Goal: Task Accomplishment & Management: Complete application form

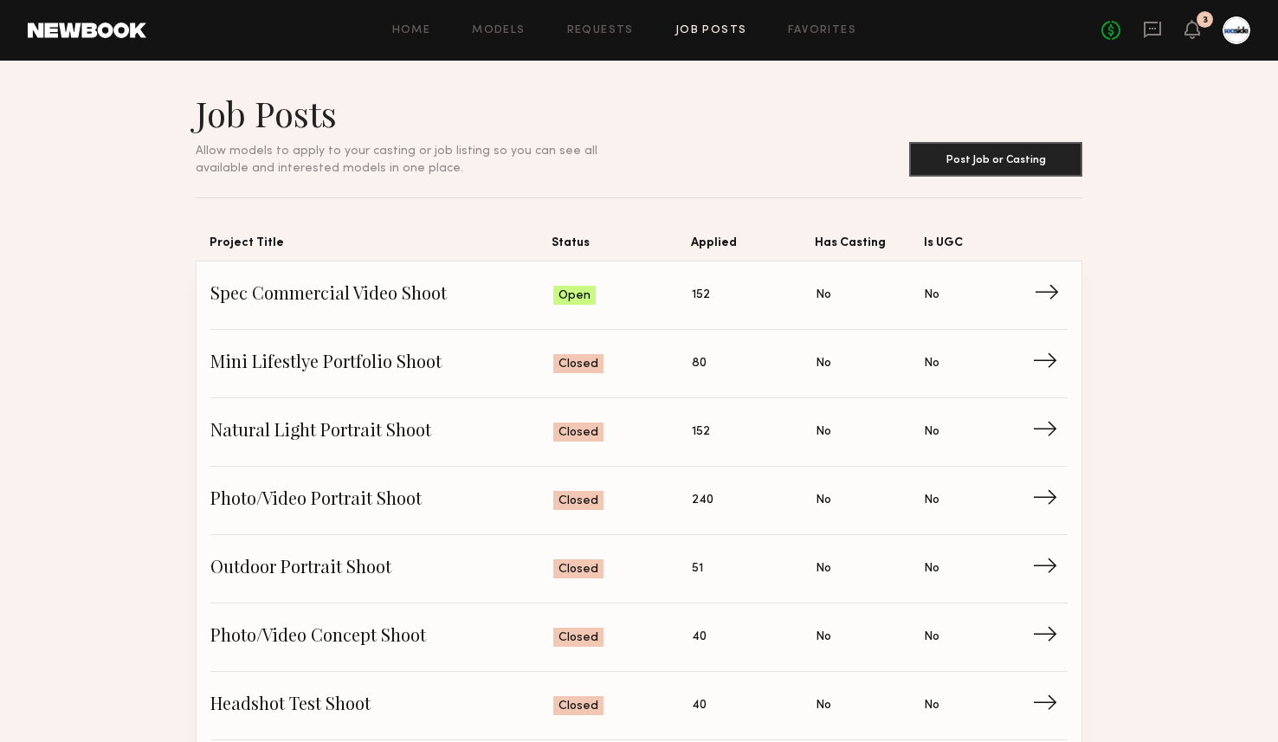
click at [375, 297] on span "Spec Commercial Video Shoot" at bounding box center [381, 295] width 343 height 26
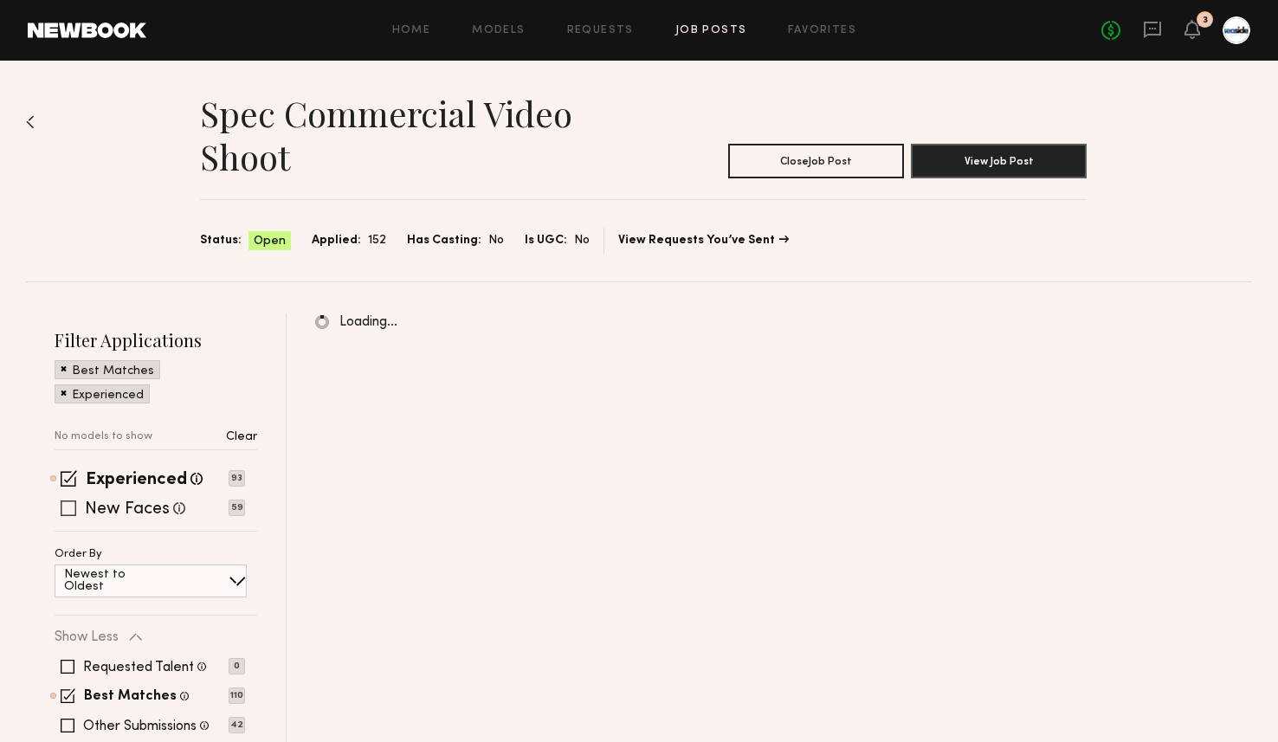
click at [67, 507] on span at bounding box center [69, 508] width 16 height 16
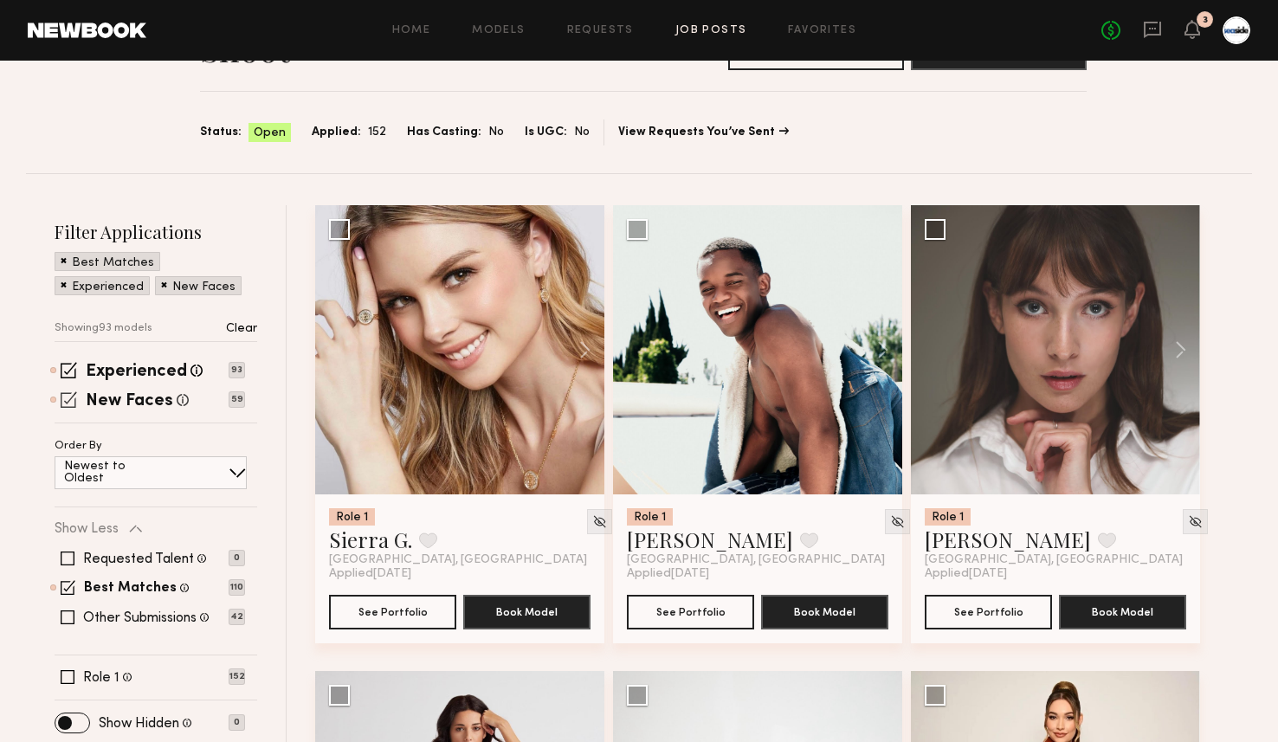
scroll to position [117, 0]
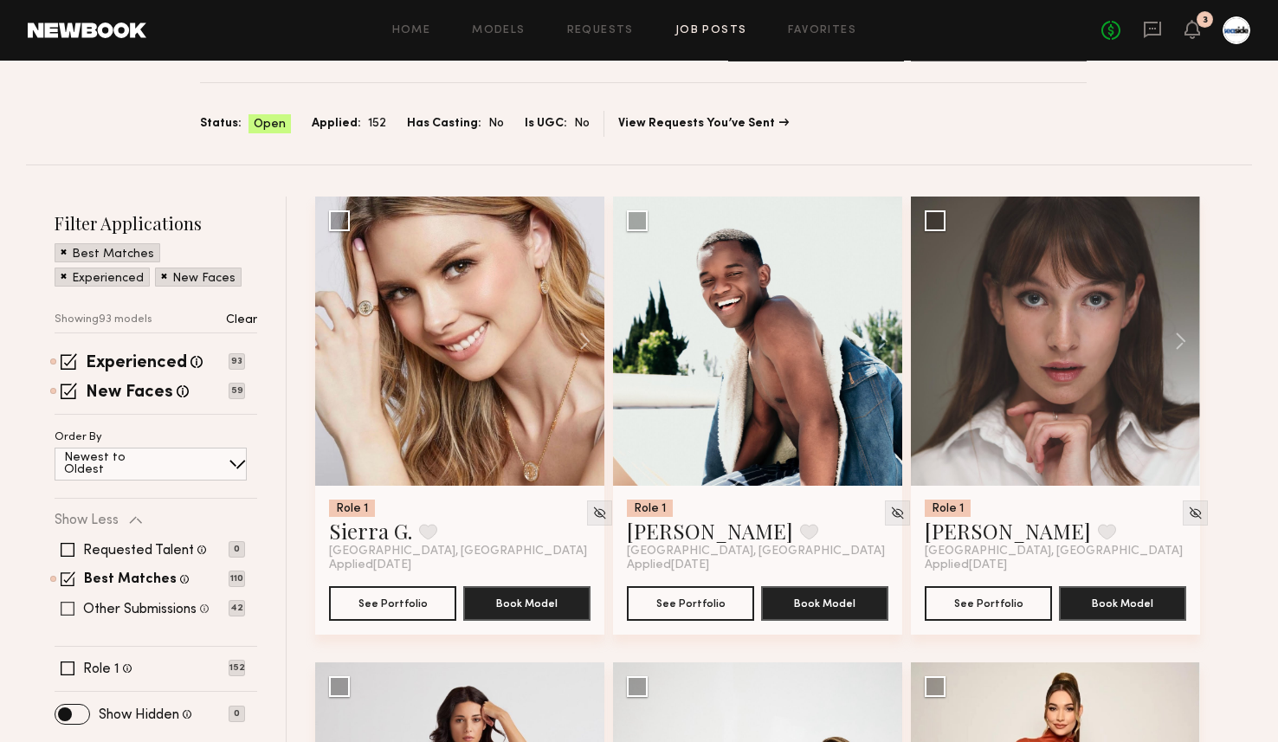
click at [61, 607] on span at bounding box center [68, 609] width 14 height 14
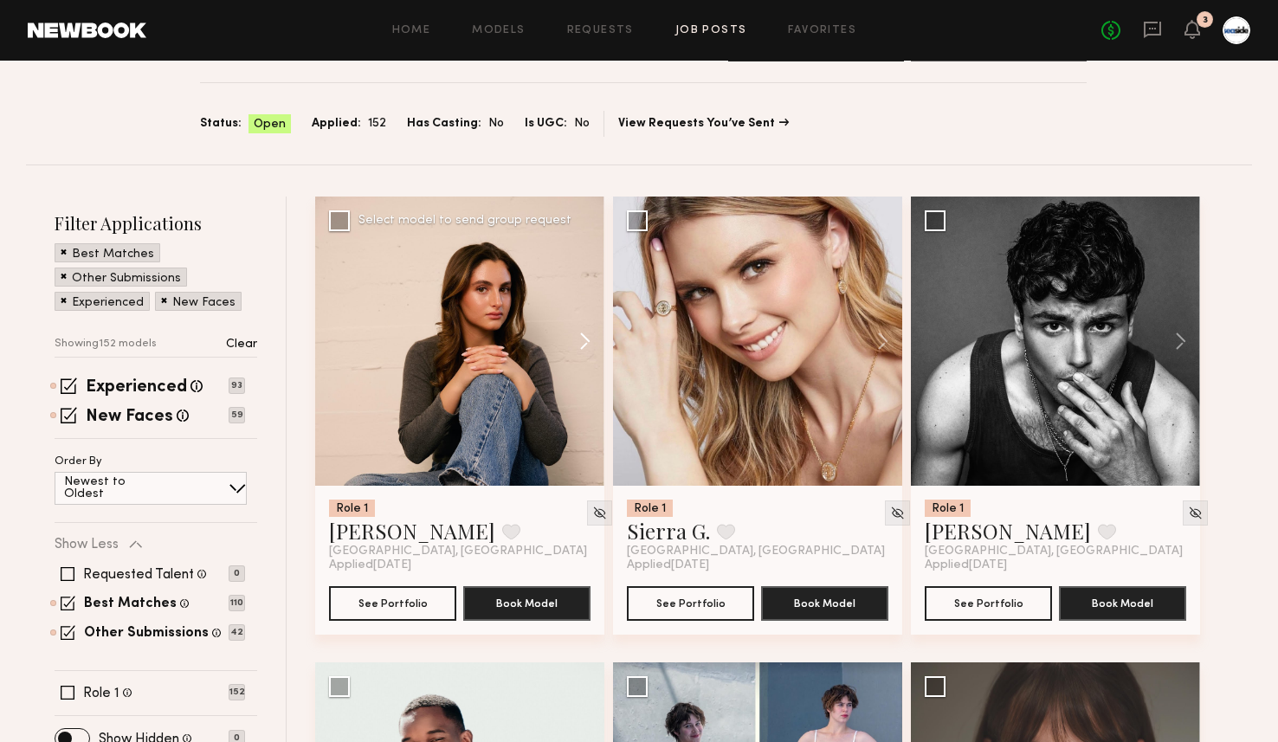
click at [580, 348] on button at bounding box center [576, 340] width 55 height 289
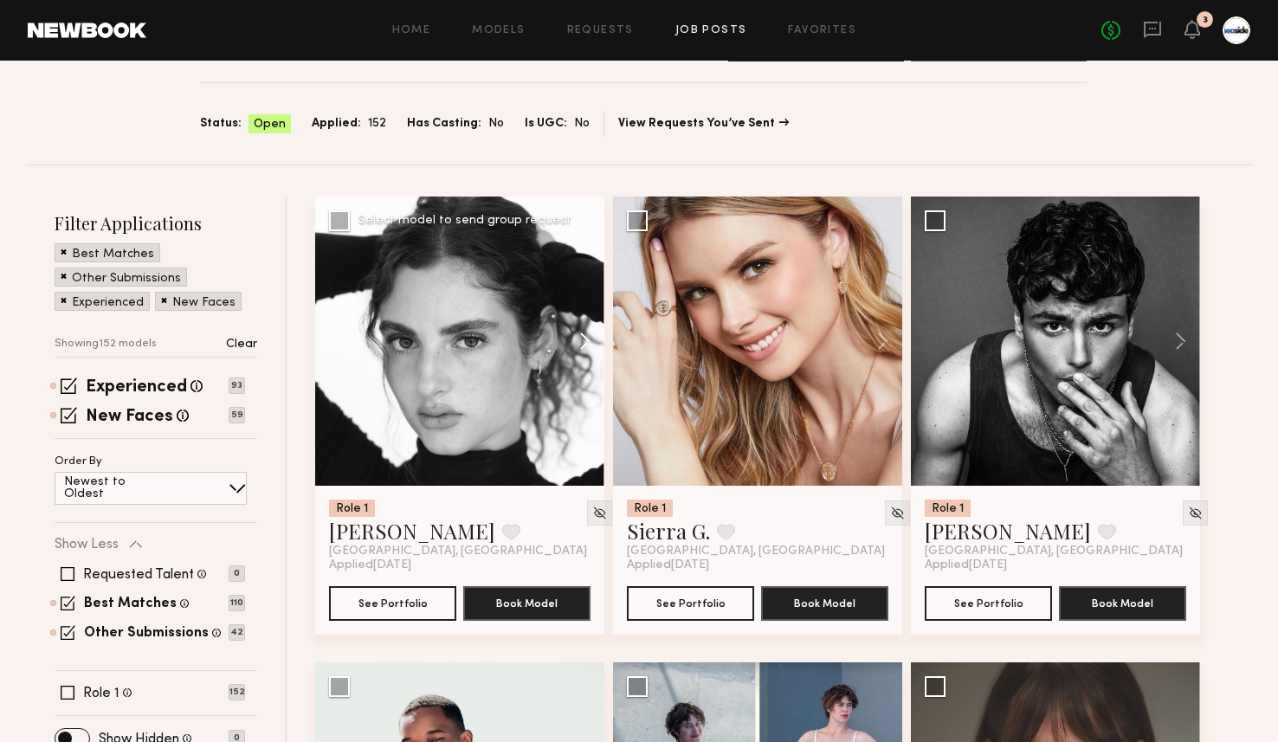
click at [588, 340] on button at bounding box center [576, 340] width 55 height 289
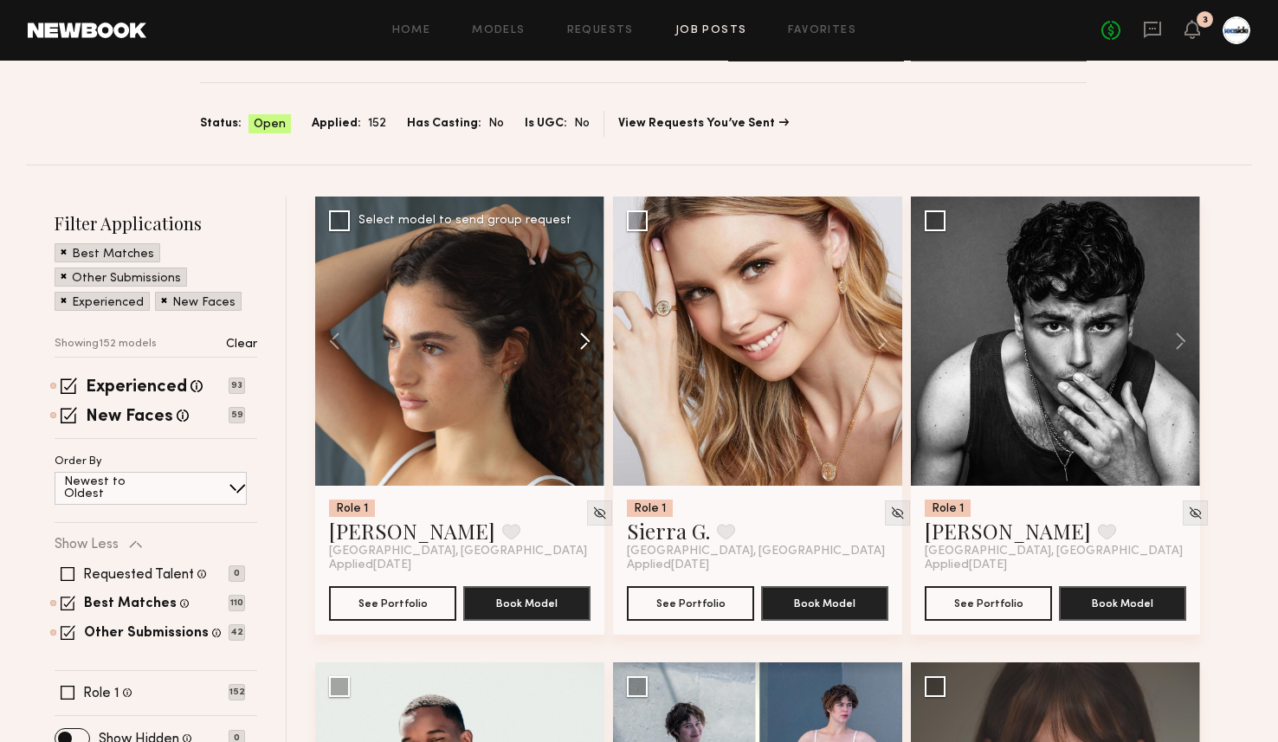
click at [588, 340] on button at bounding box center [576, 340] width 55 height 289
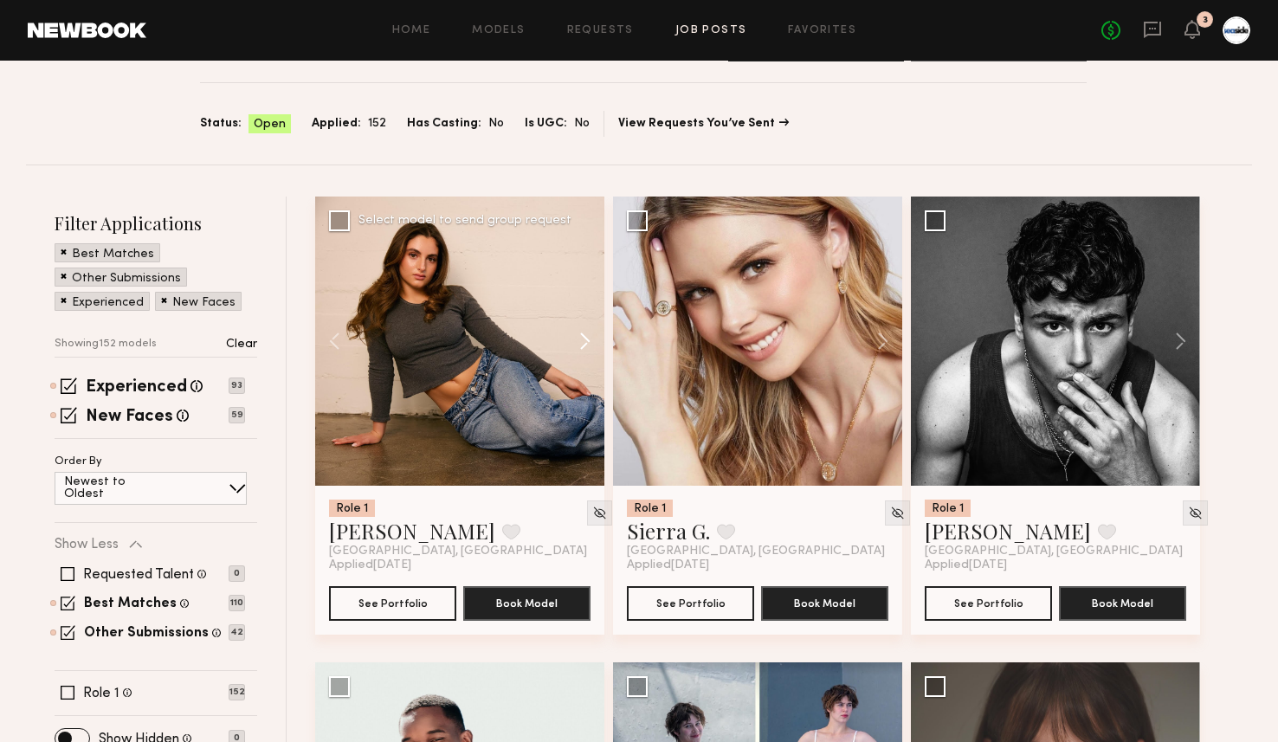
click at [588, 340] on button at bounding box center [576, 340] width 55 height 289
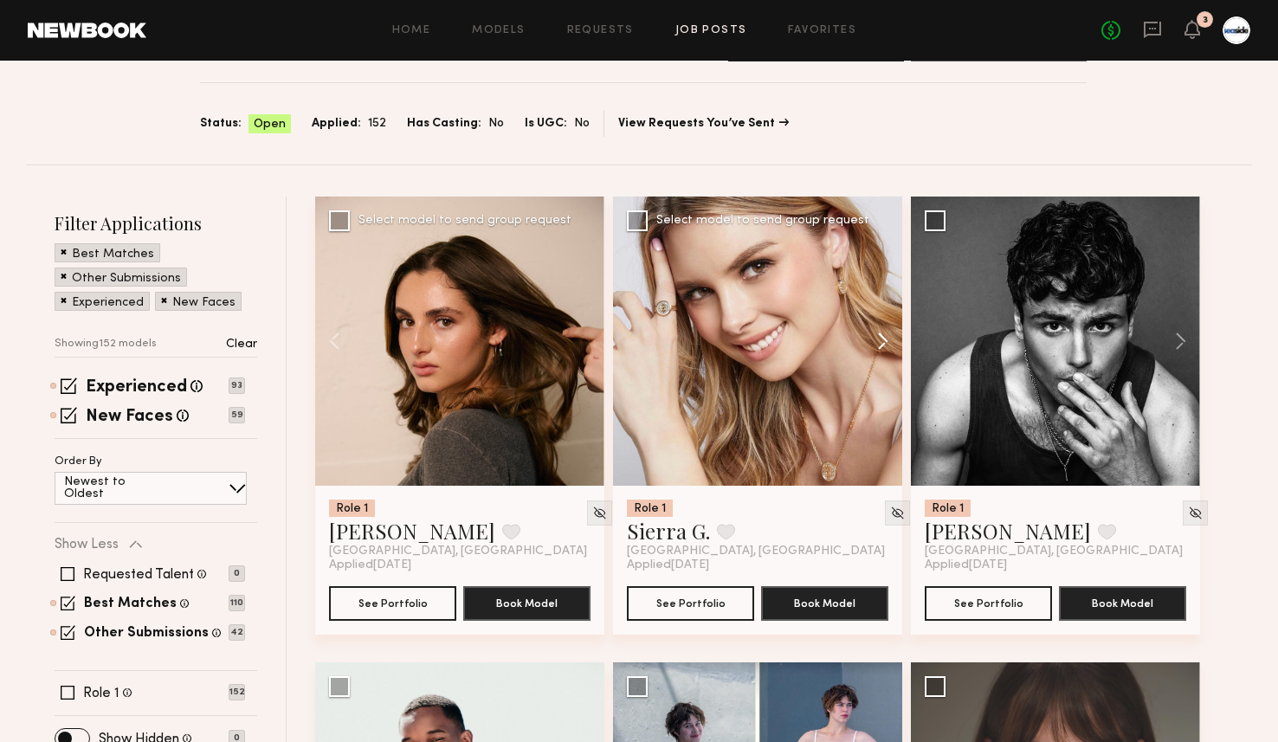
click at [883, 332] on button at bounding box center [874, 340] width 55 height 289
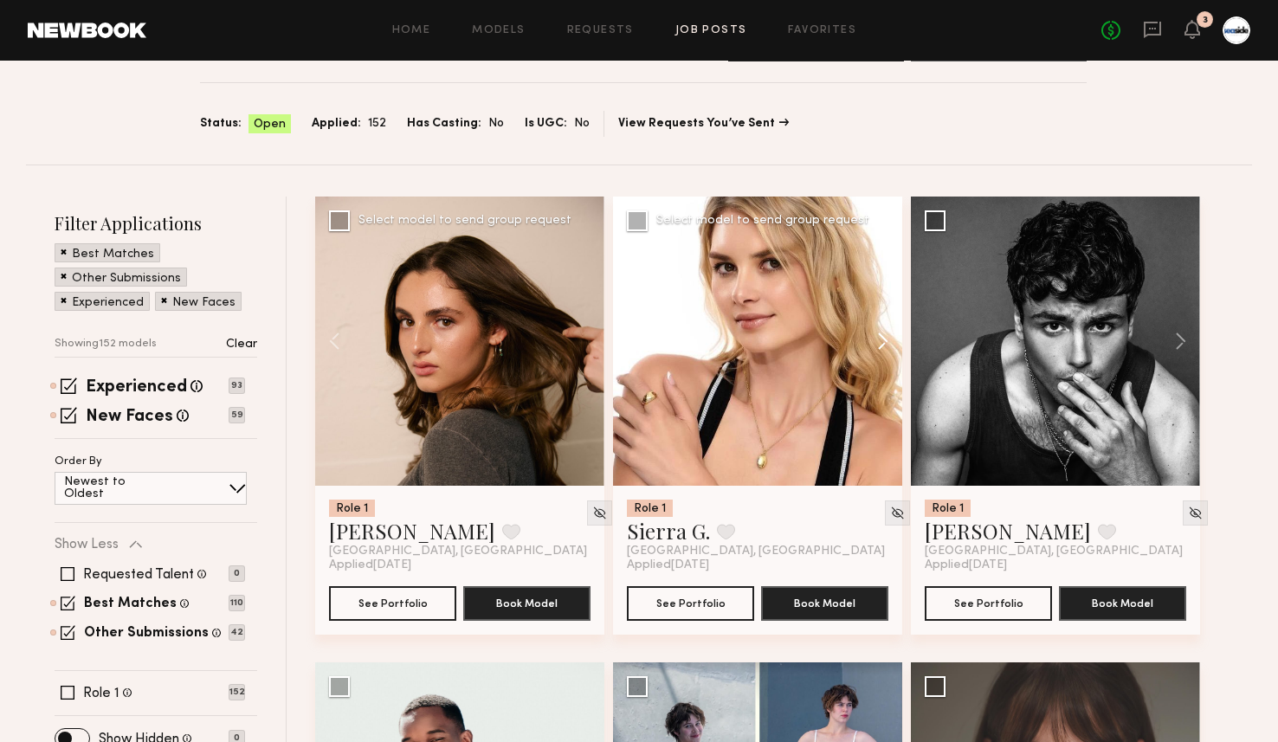
click at [883, 332] on button at bounding box center [874, 340] width 55 height 289
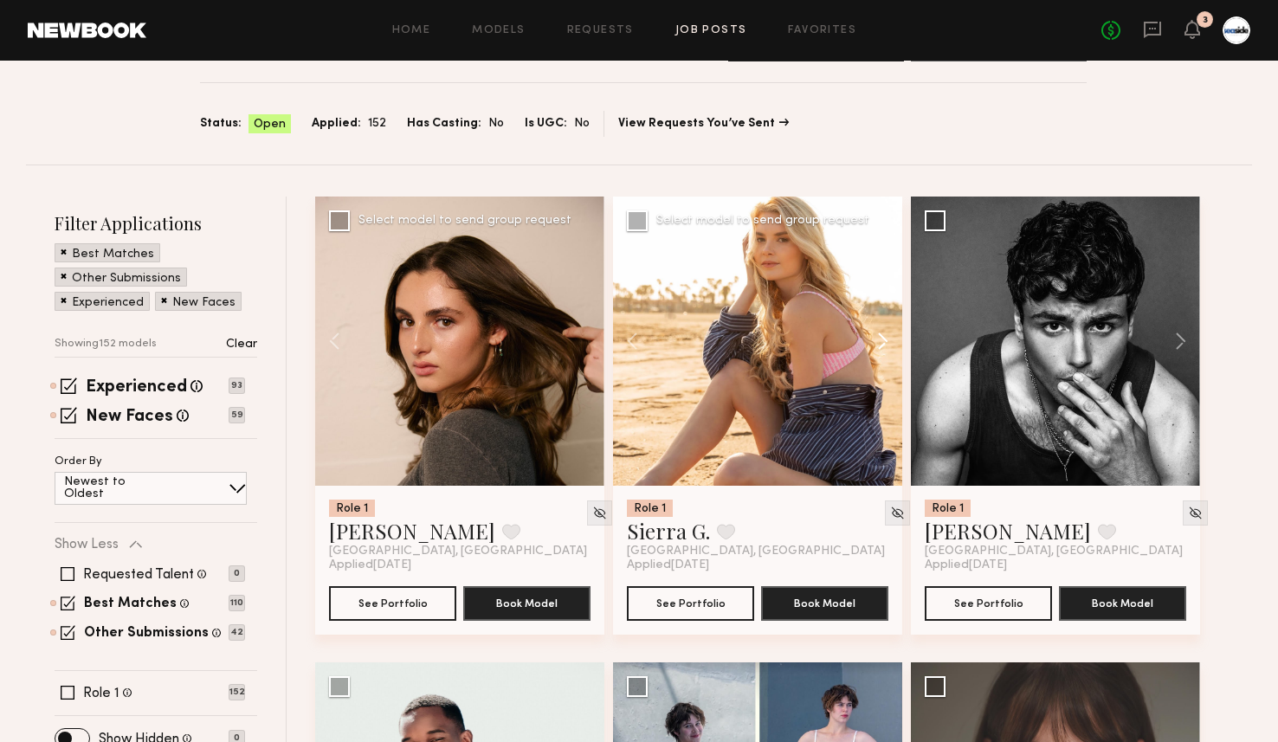
click at [883, 332] on button at bounding box center [874, 340] width 55 height 289
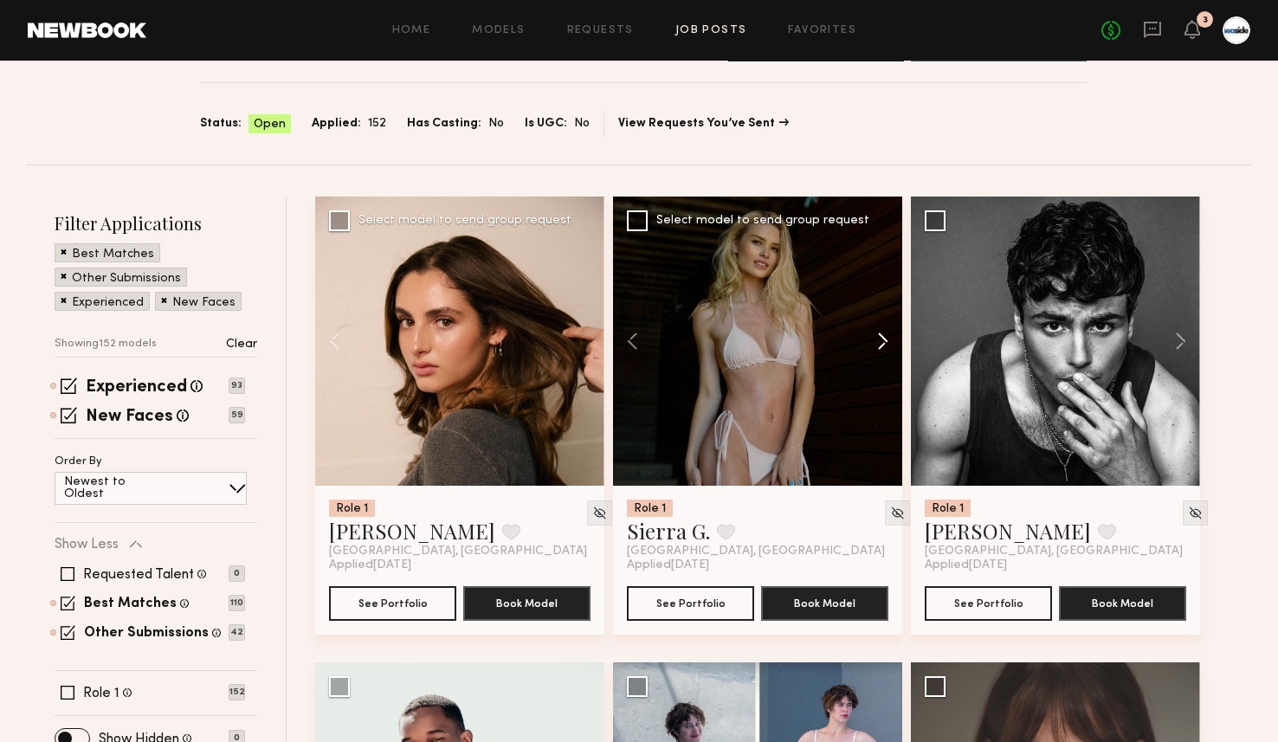
click at [883, 332] on button at bounding box center [874, 340] width 55 height 289
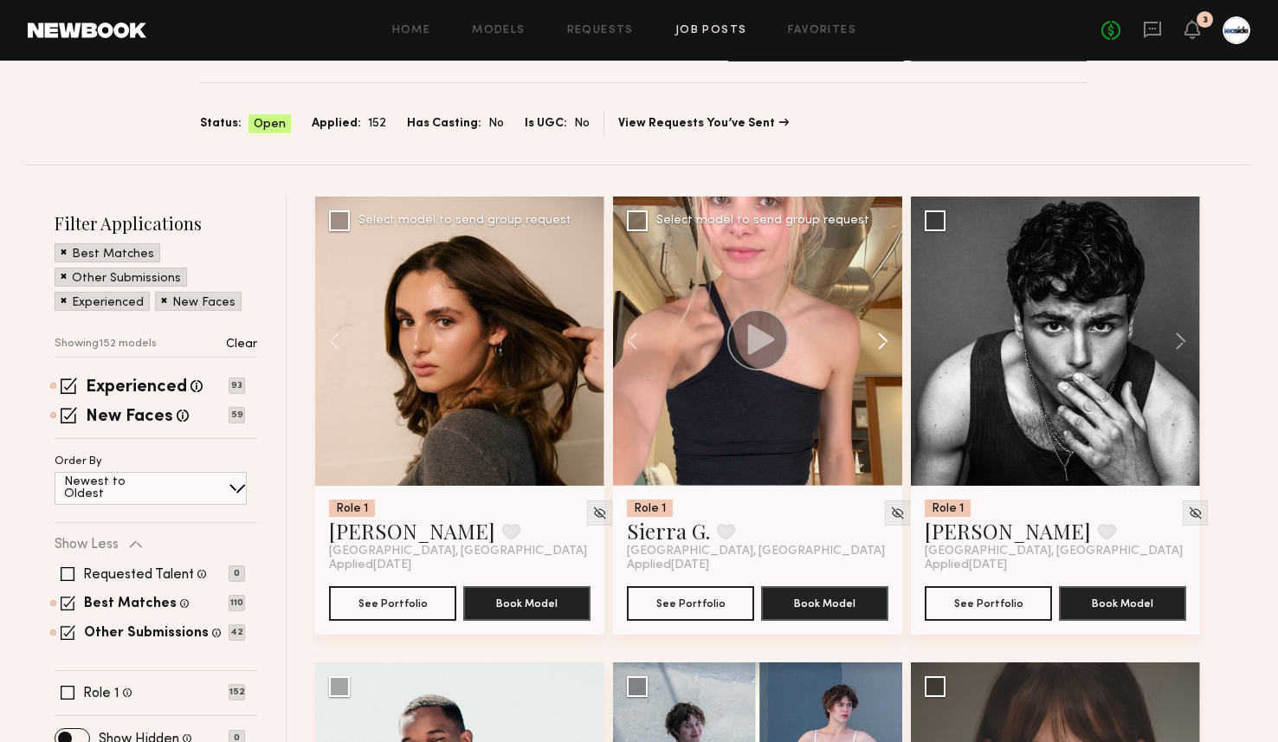
click at [883, 332] on button at bounding box center [874, 340] width 55 height 289
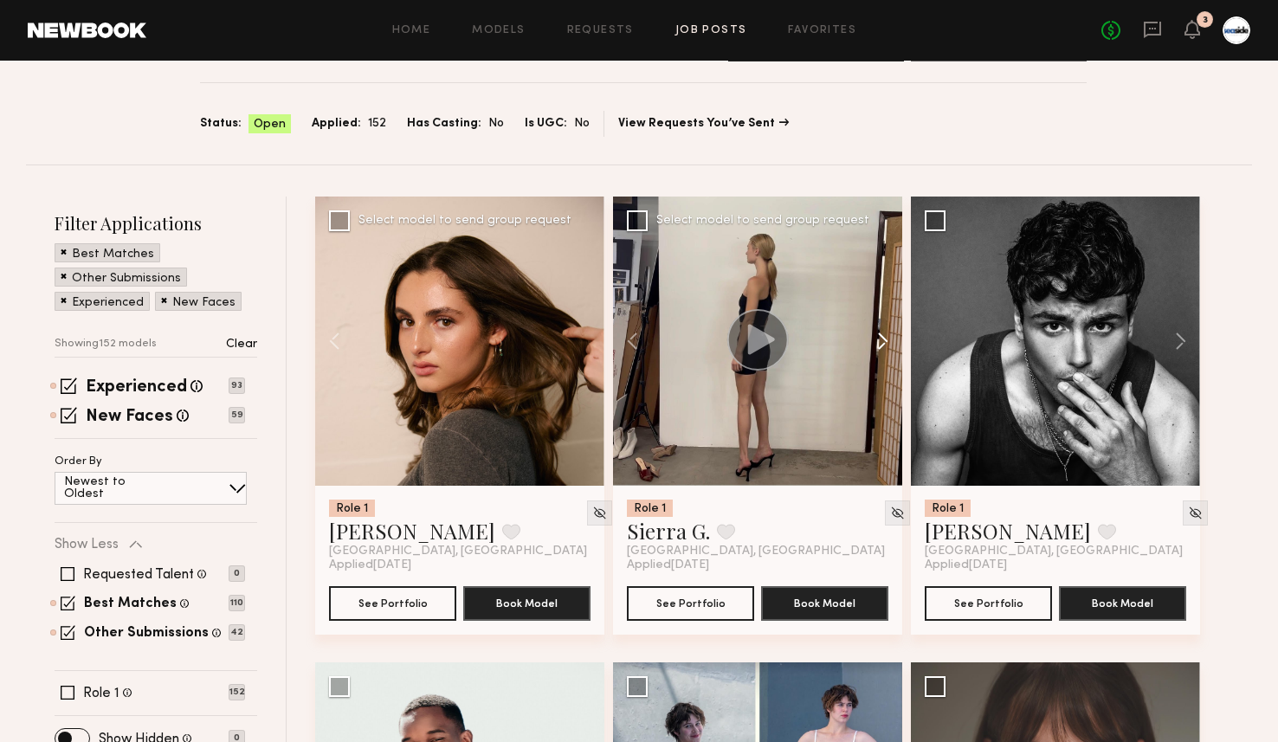
click at [883, 332] on button at bounding box center [874, 340] width 55 height 289
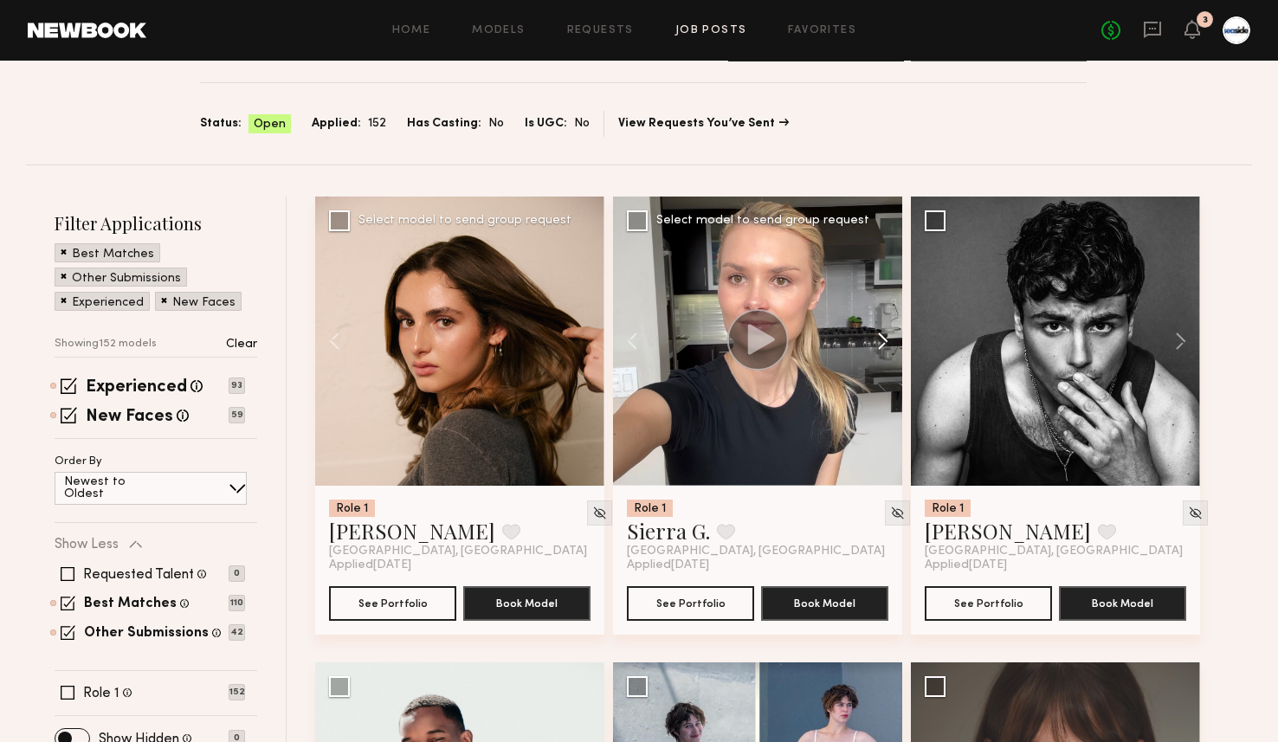
click at [883, 332] on button at bounding box center [874, 340] width 55 height 289
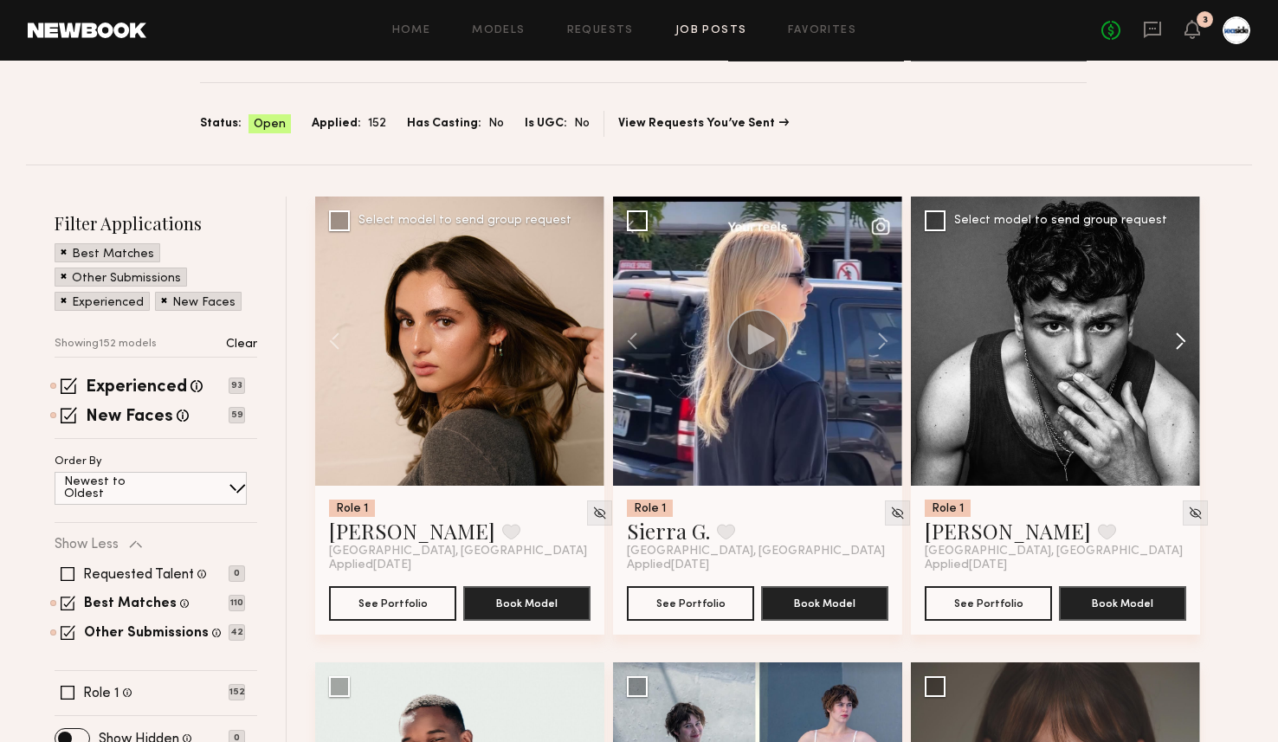
click at [1182, 333] on button at bounding box center [1171, 340] width 55 height 289
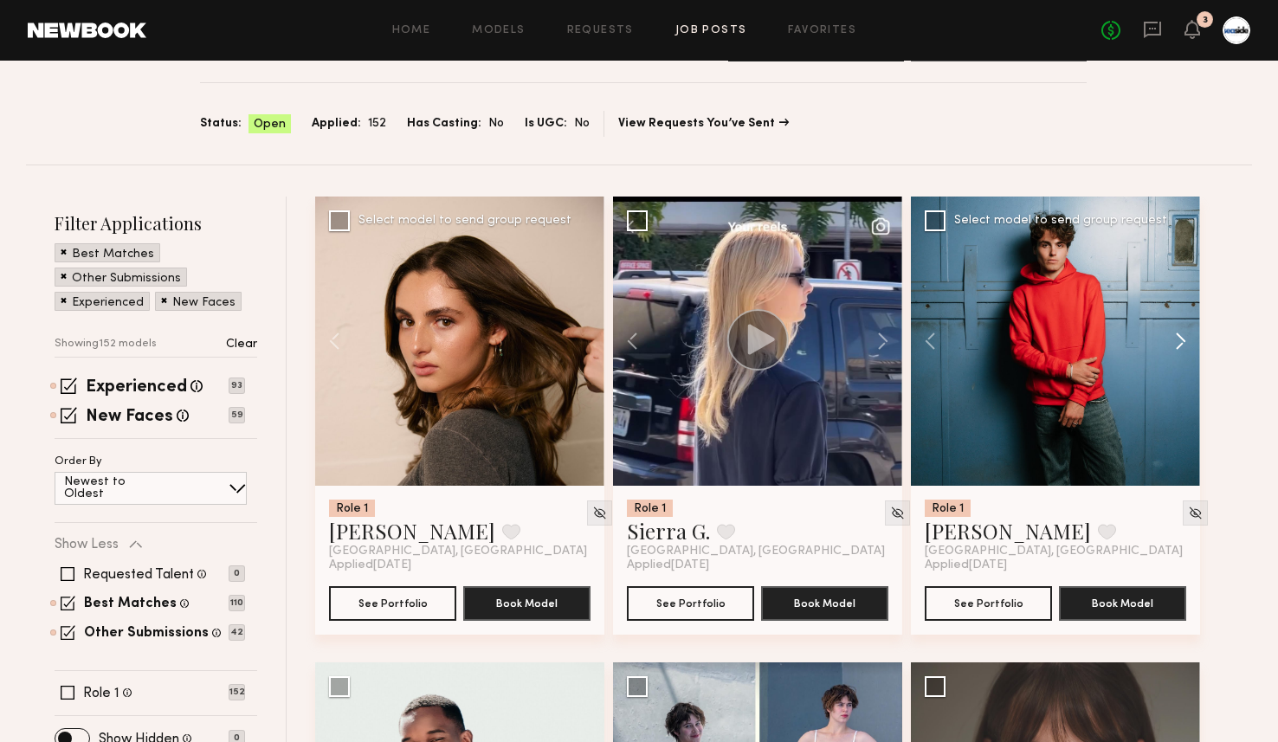
click at [1182, 333] on button at bounding box center [1171, 340] width 55 height 289
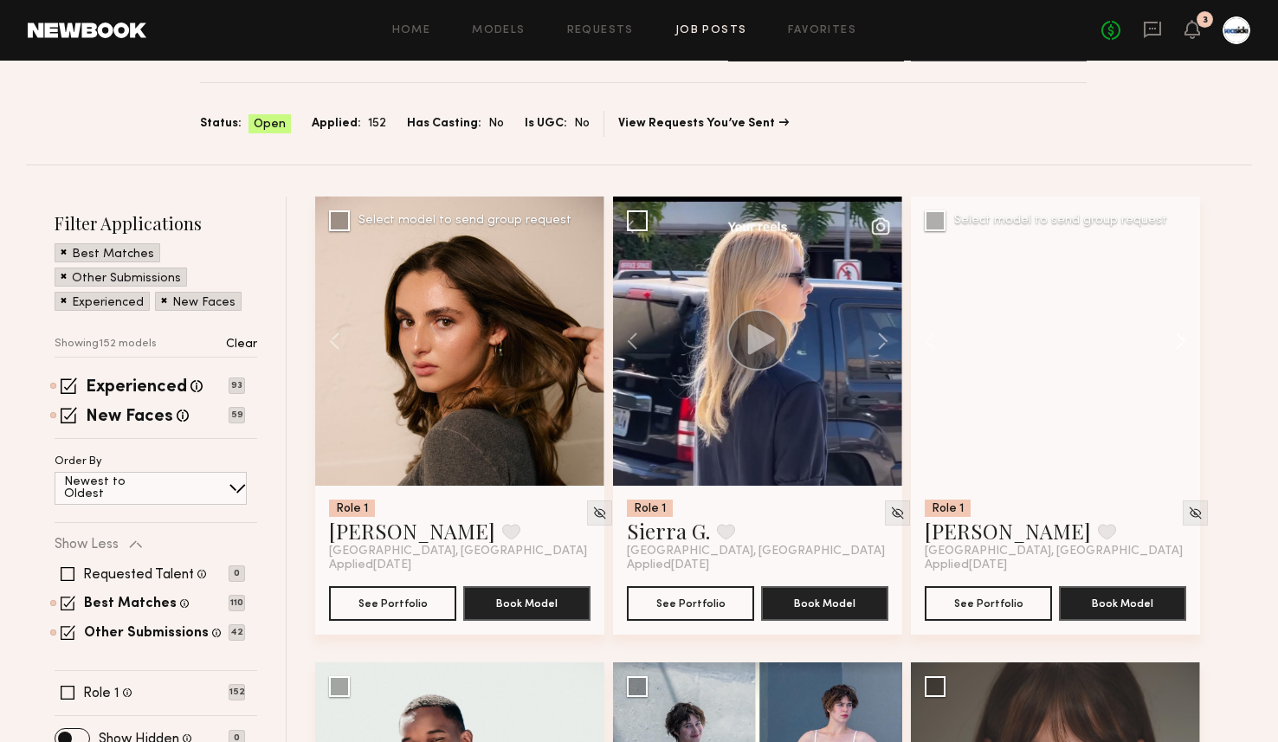
click at [1182, 333] on button at bounding box center [1171, 340] width 55 height 289
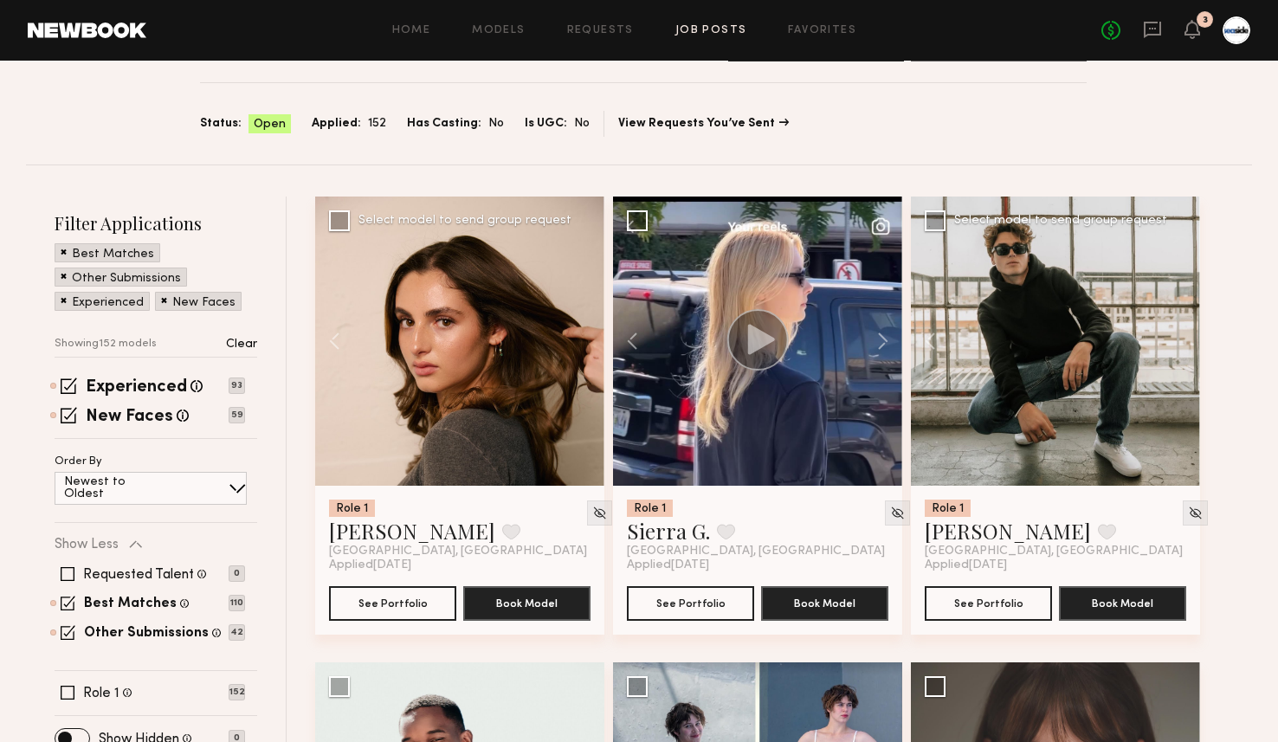
click at [1182, 333] on div at bounding box center [1055, 340] width 289 height 289
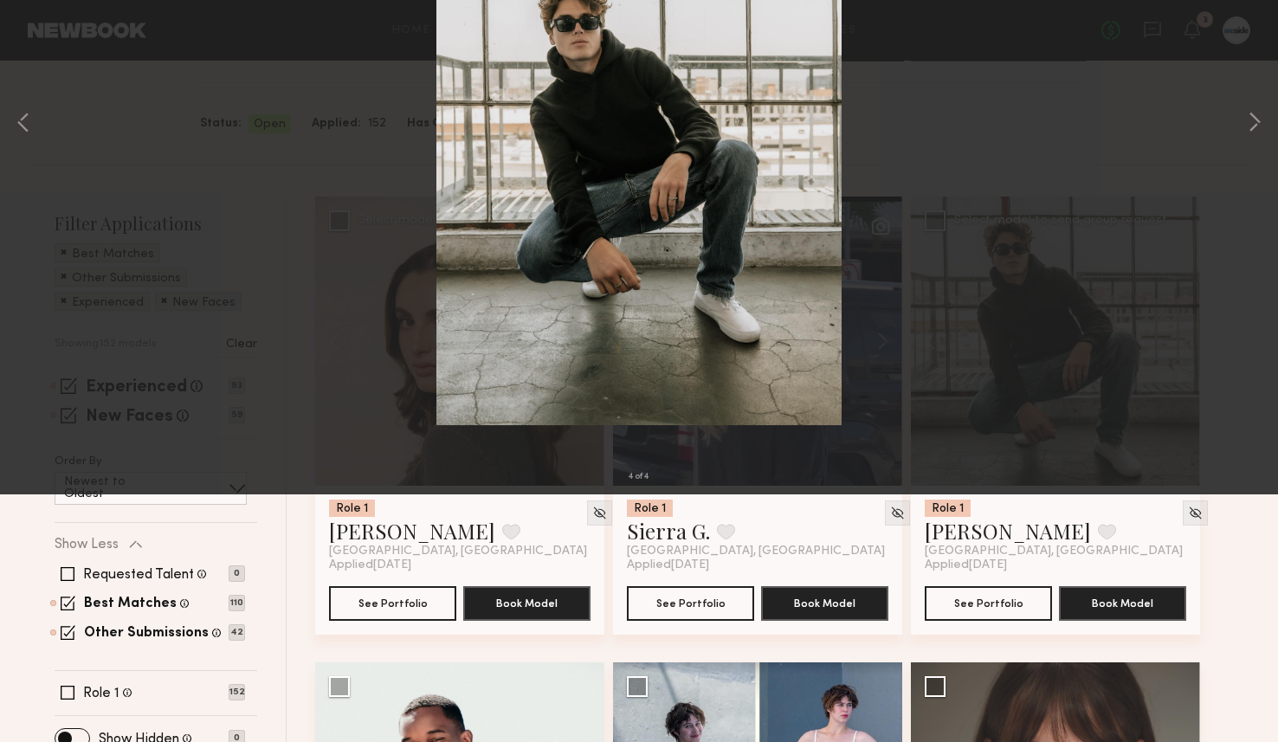
click at [47, 38] on button at bounding box center [40, 41] width 28 height 31
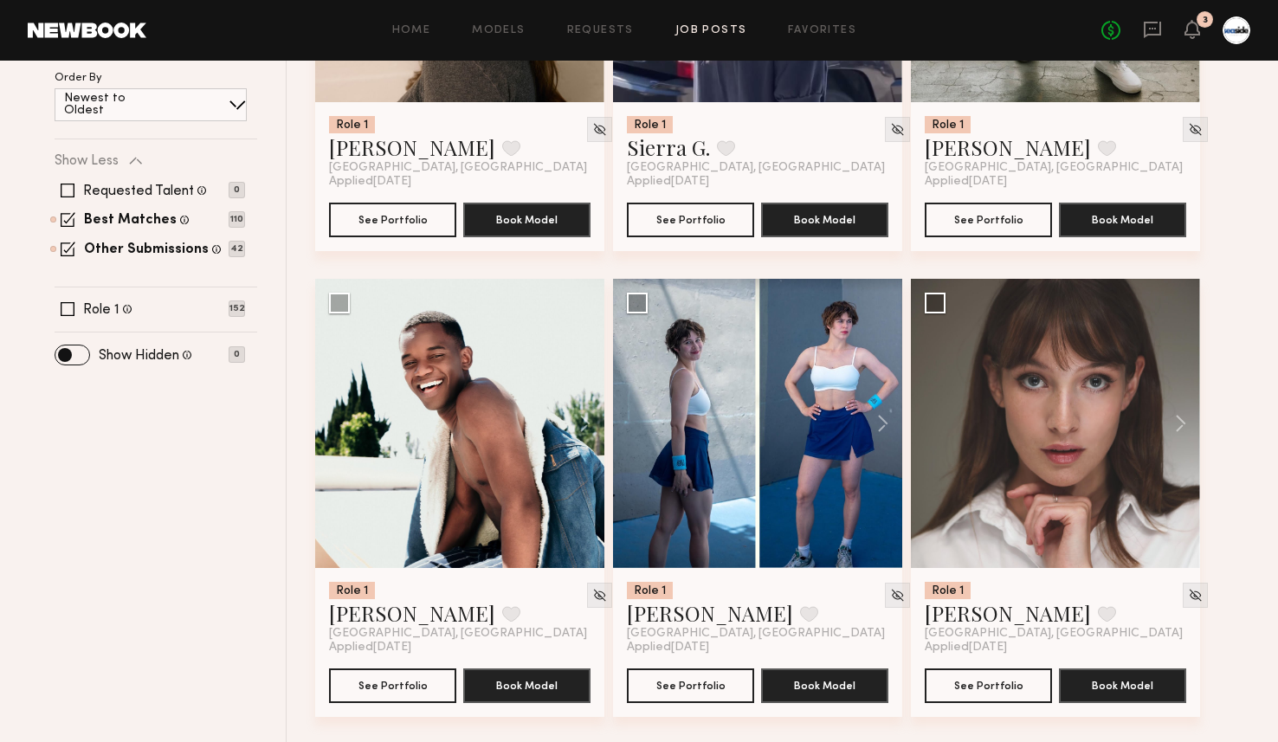
scroll to position [523, 0]
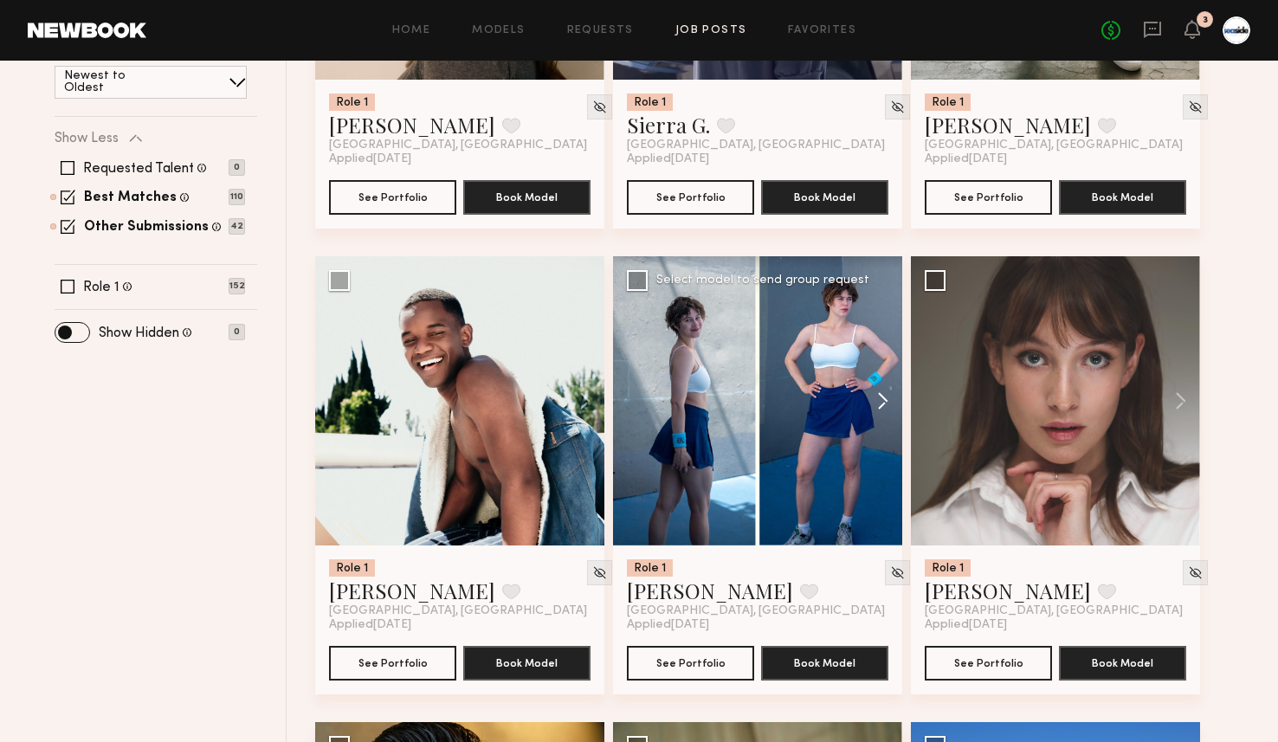
click at [879, 405] on button at bounding box center [874, 400] width 55 height 289
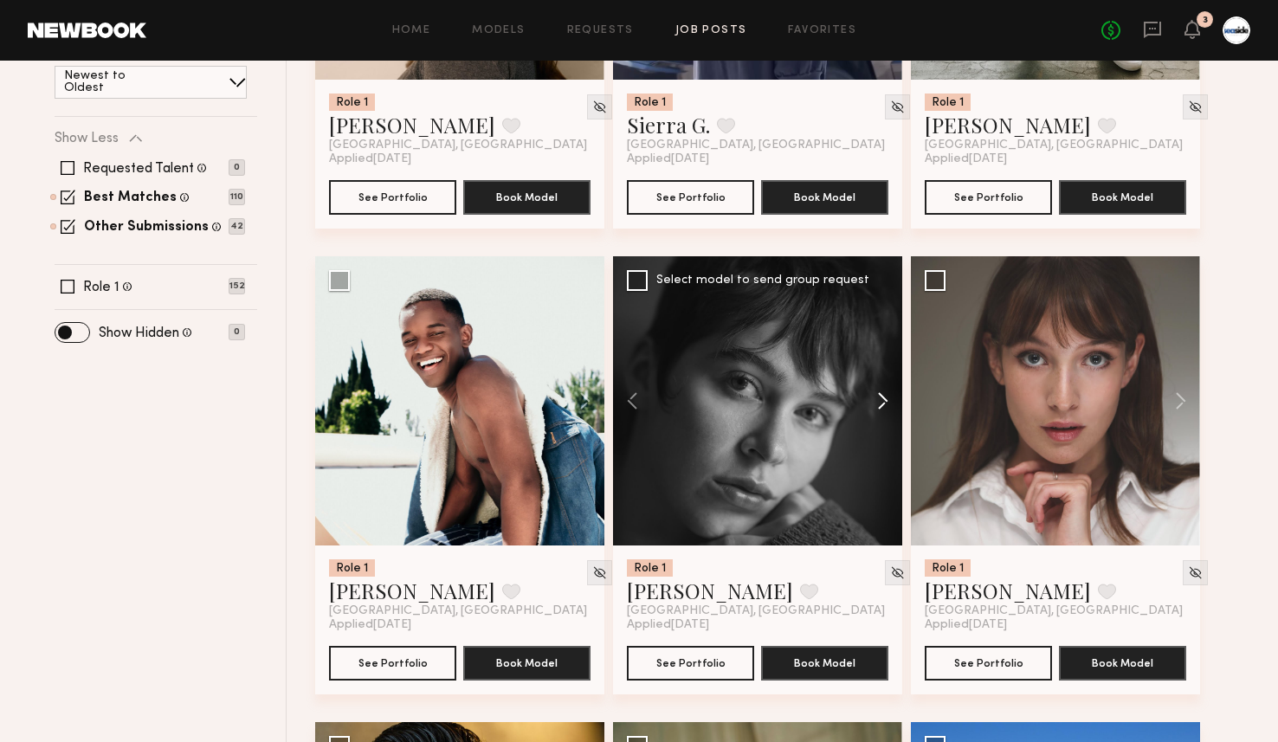
click at [879, 405] on button at bounding box center [874, 400] width 55 height 289
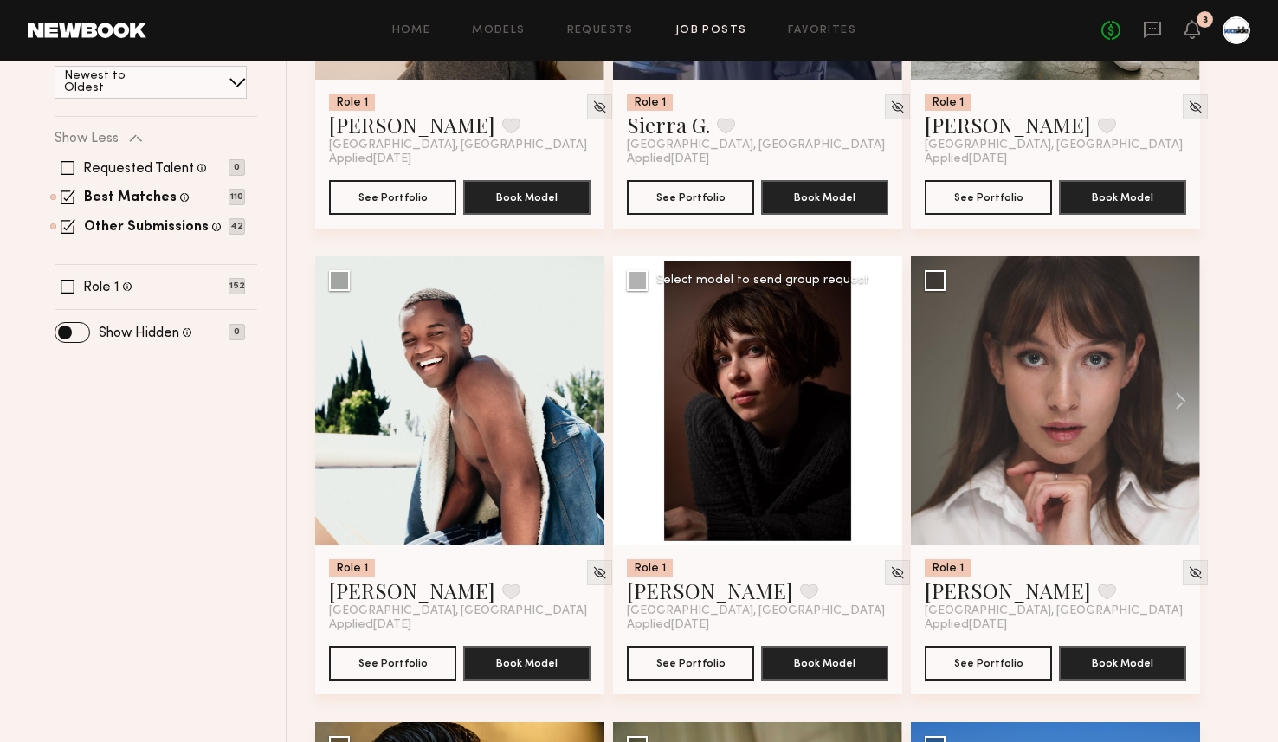
click at [879, 405] on button at bounding box center [874, 400] width 55 height 289
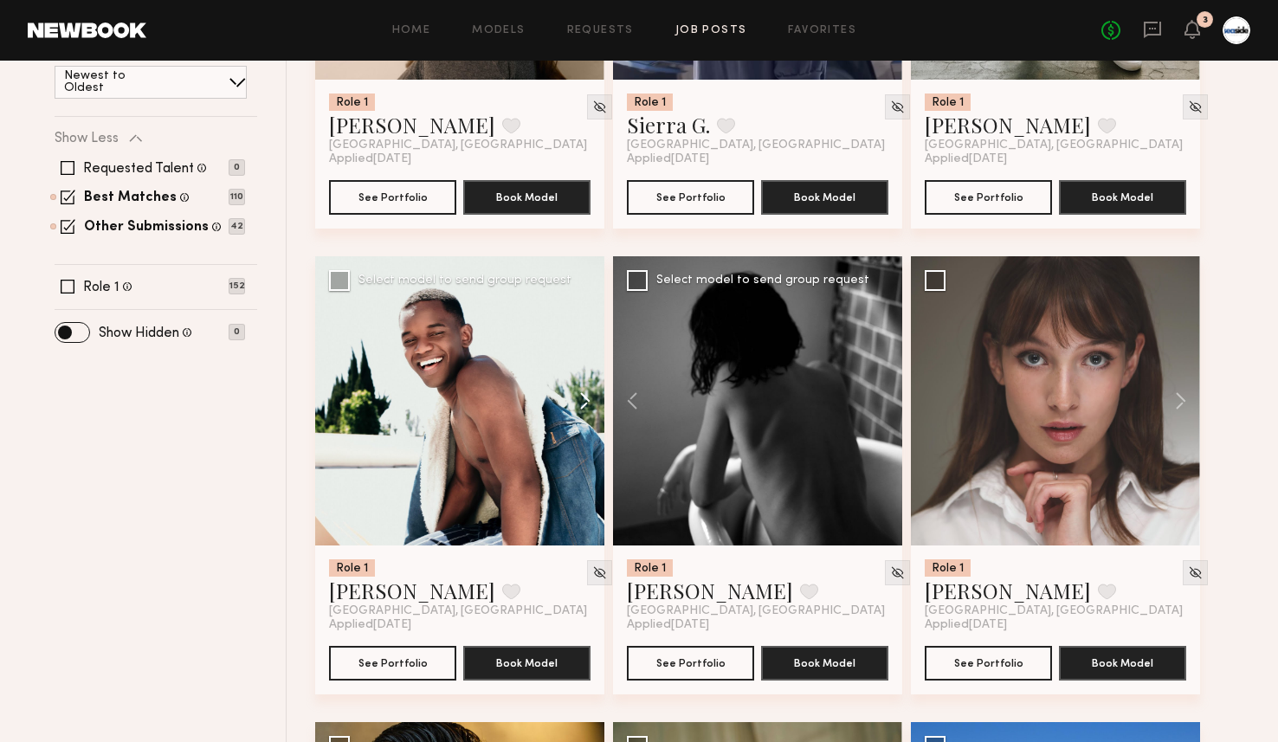
click at [602, 399] on button at bounding box center [576, 400] width 55 height 289
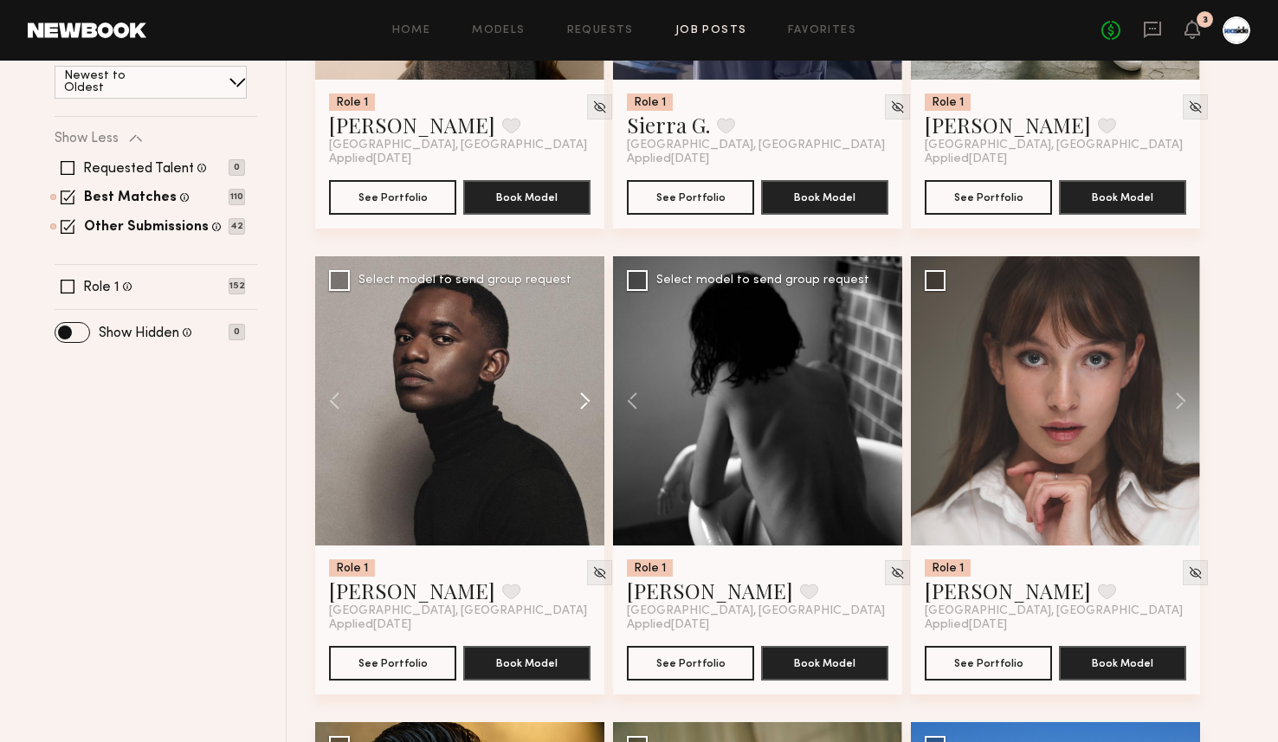
click at [600, 399] on button at bounding box center [576, 400] width 55 height 289
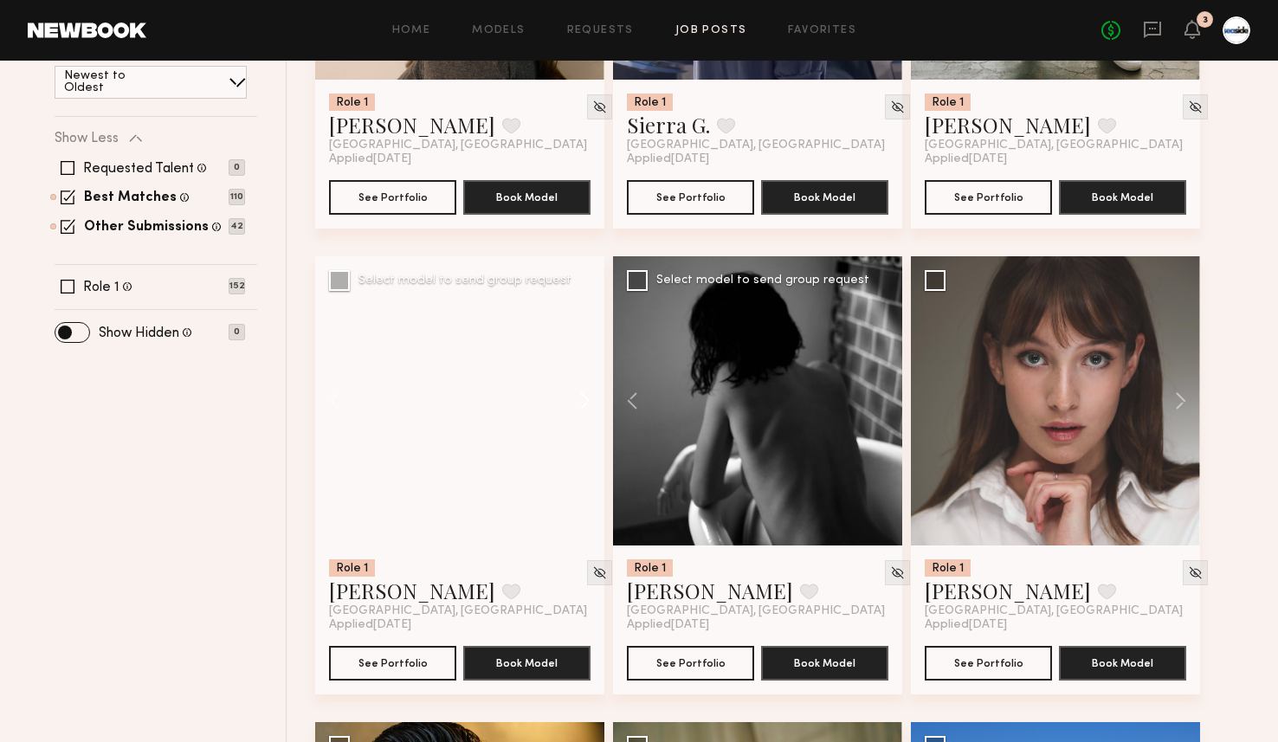
click at [600, 399] on button at bounding box center [576, 400] width 55 height 289
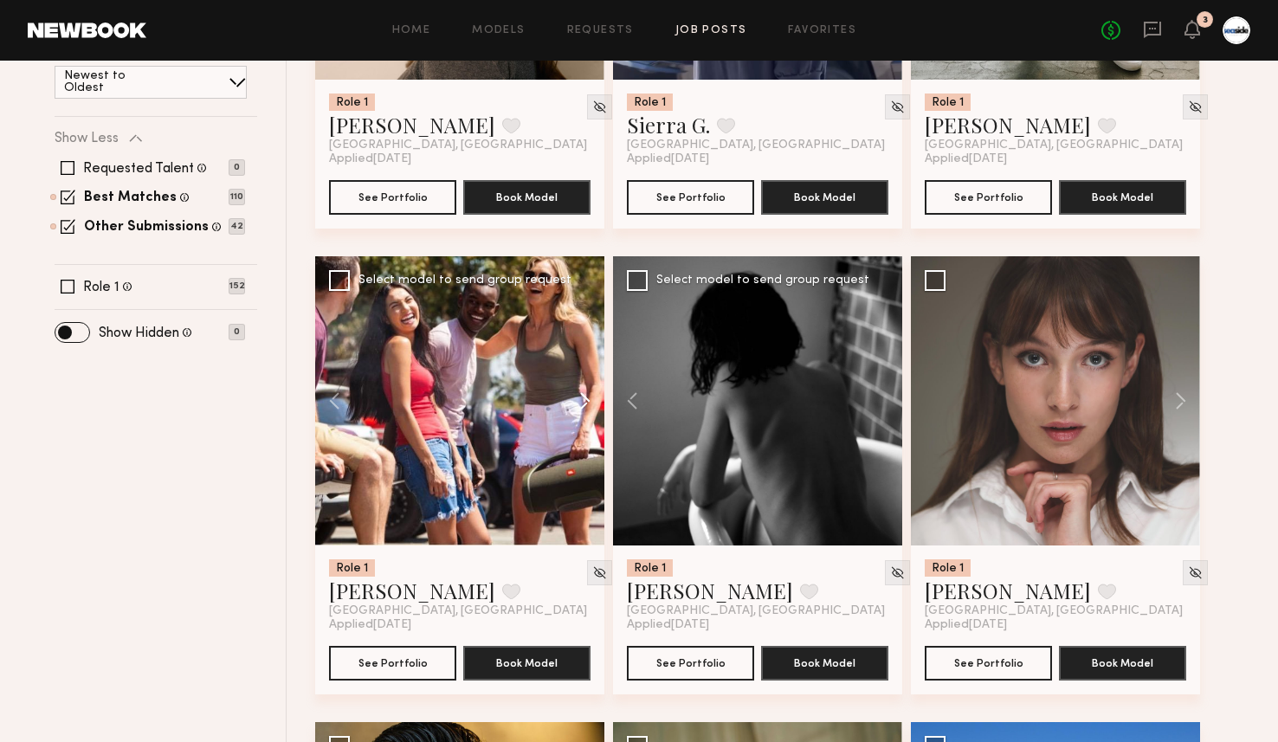
click at [600, 399] on button at bounding box center [576, 400] width 55 height 289
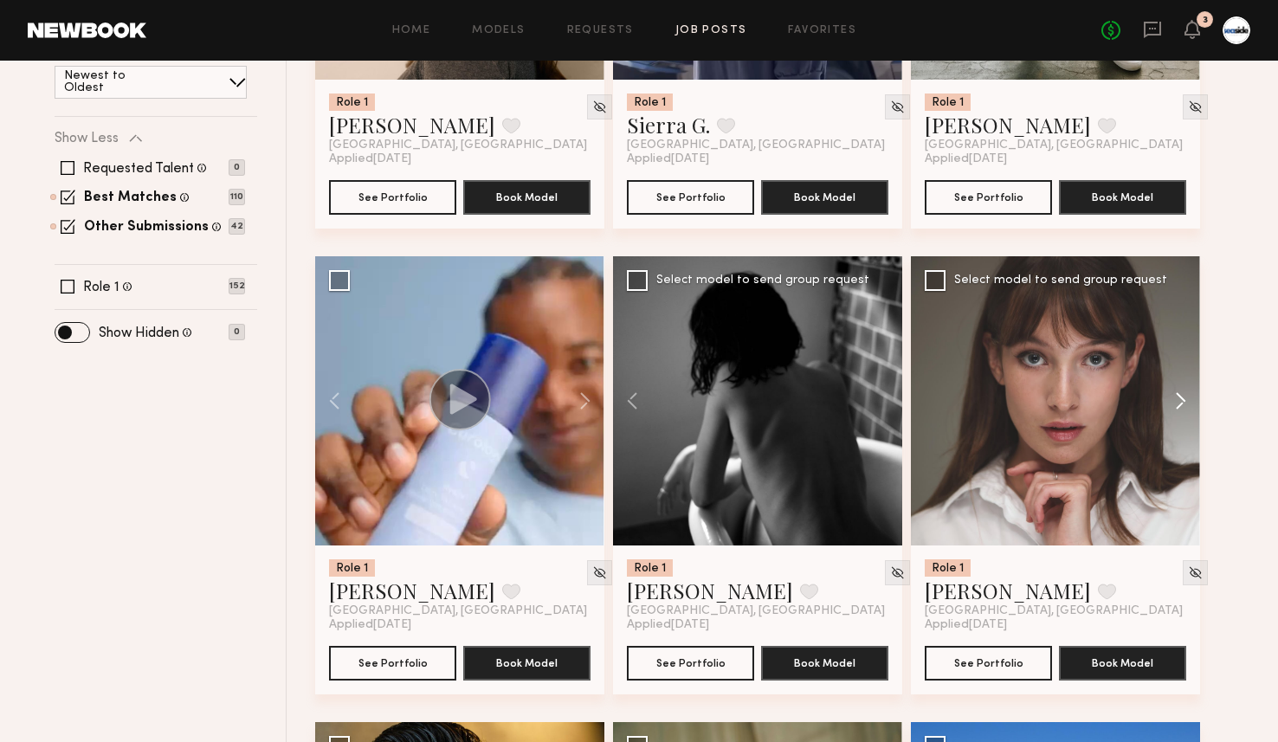
click at [1182, 396] on button at bounding box center [1171, 400] width 55 height 289
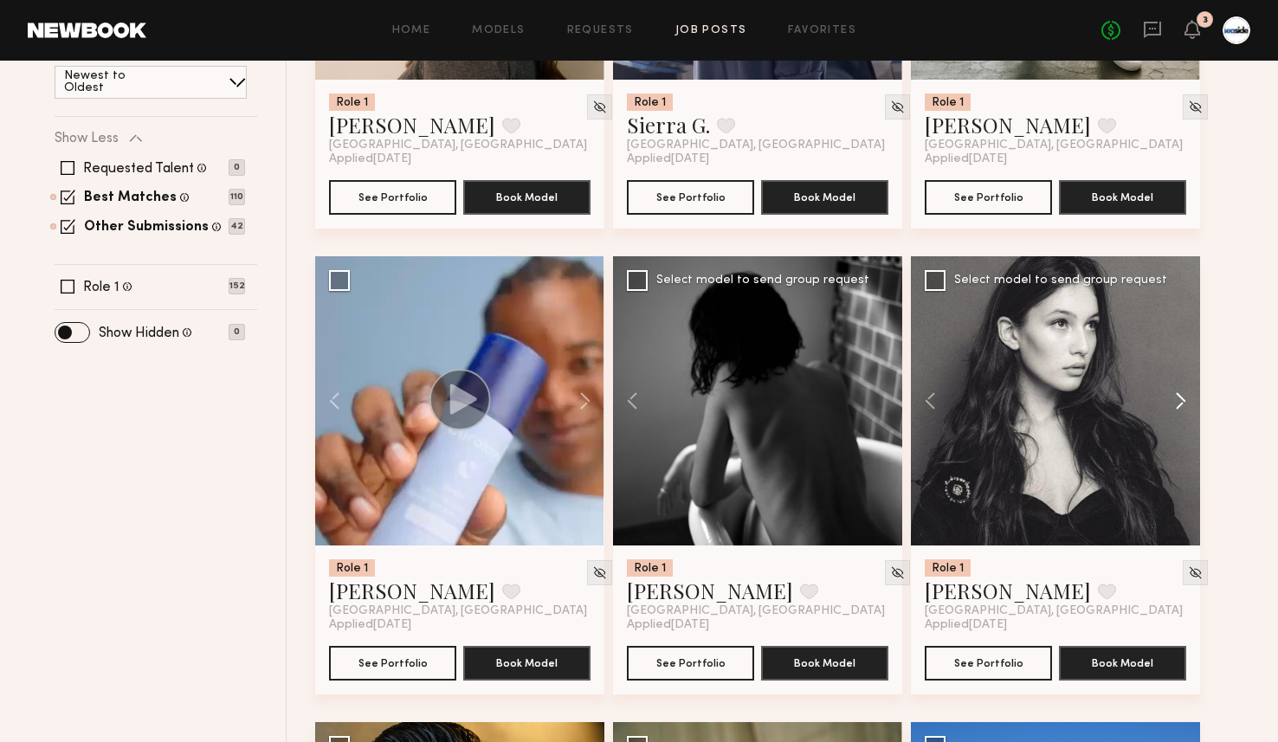
click at [1182, 396] on button at bounding box center [1171, 400] width 55 height 289
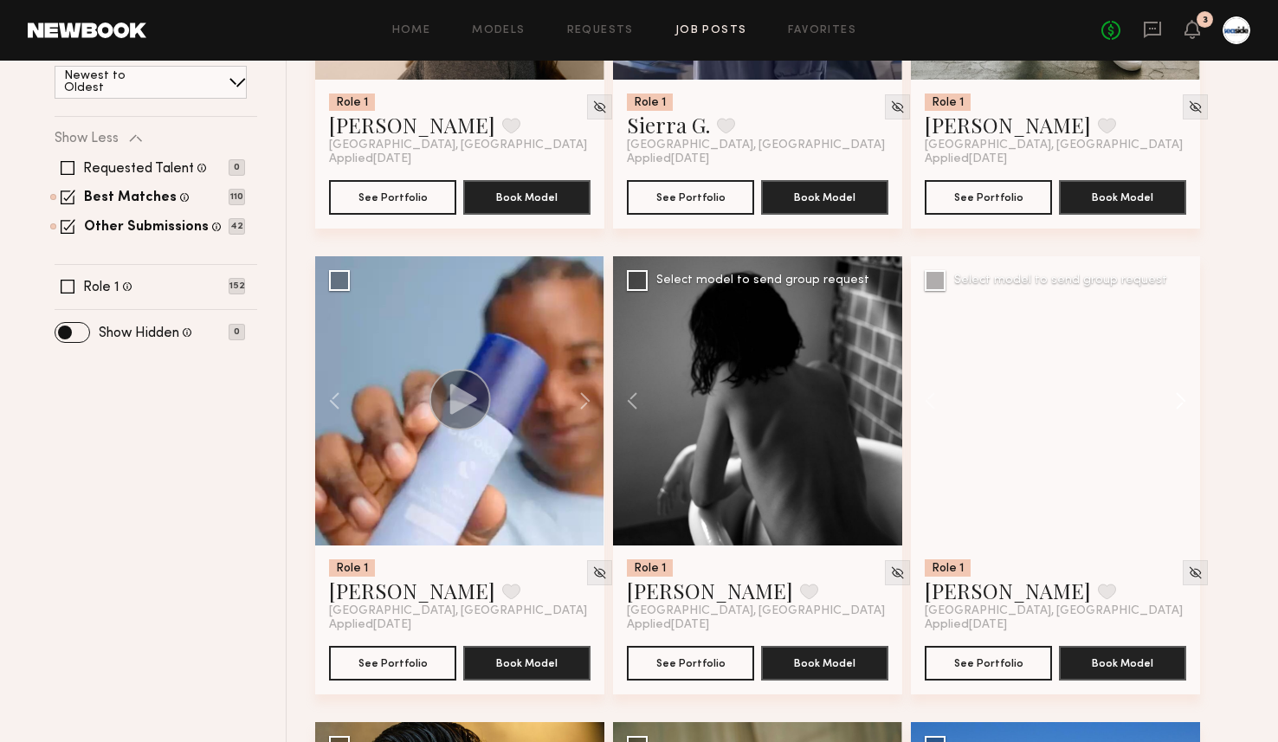
click at [1182, 396] on button at bounding box center [1171, 400] width 55 height 289
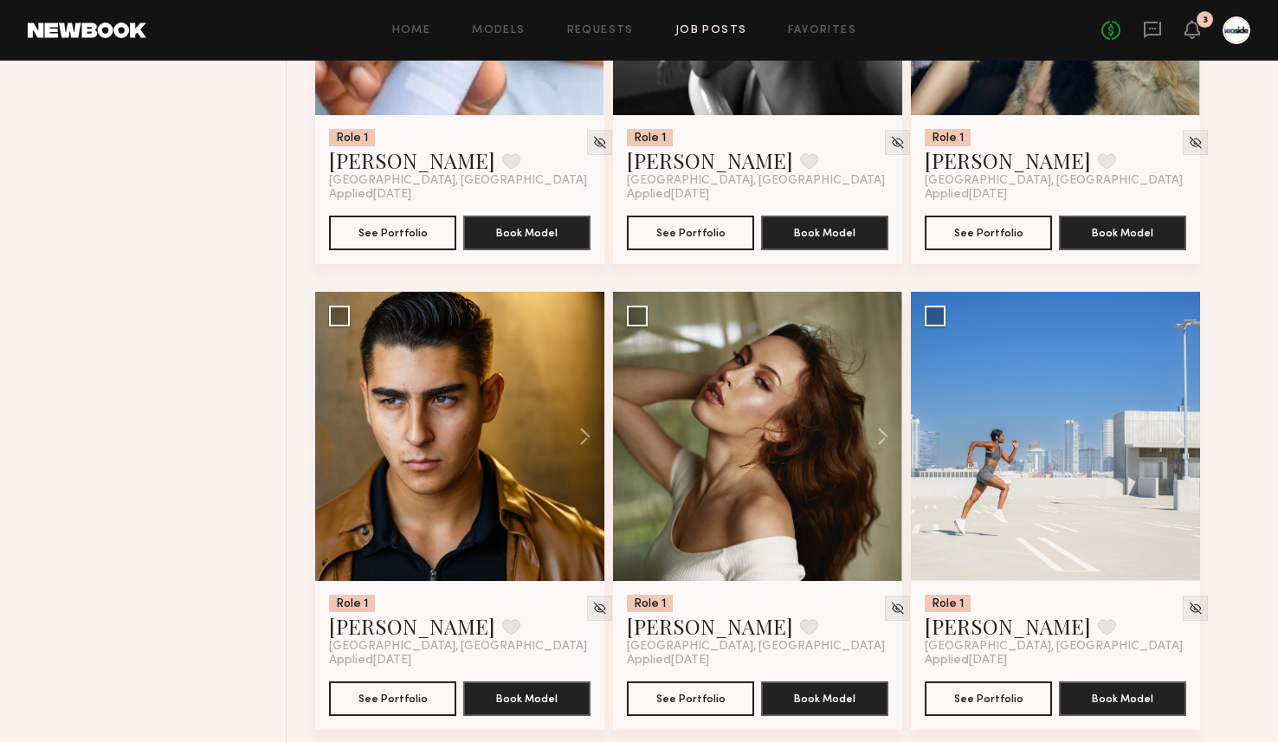
scroll to position [997, 0]
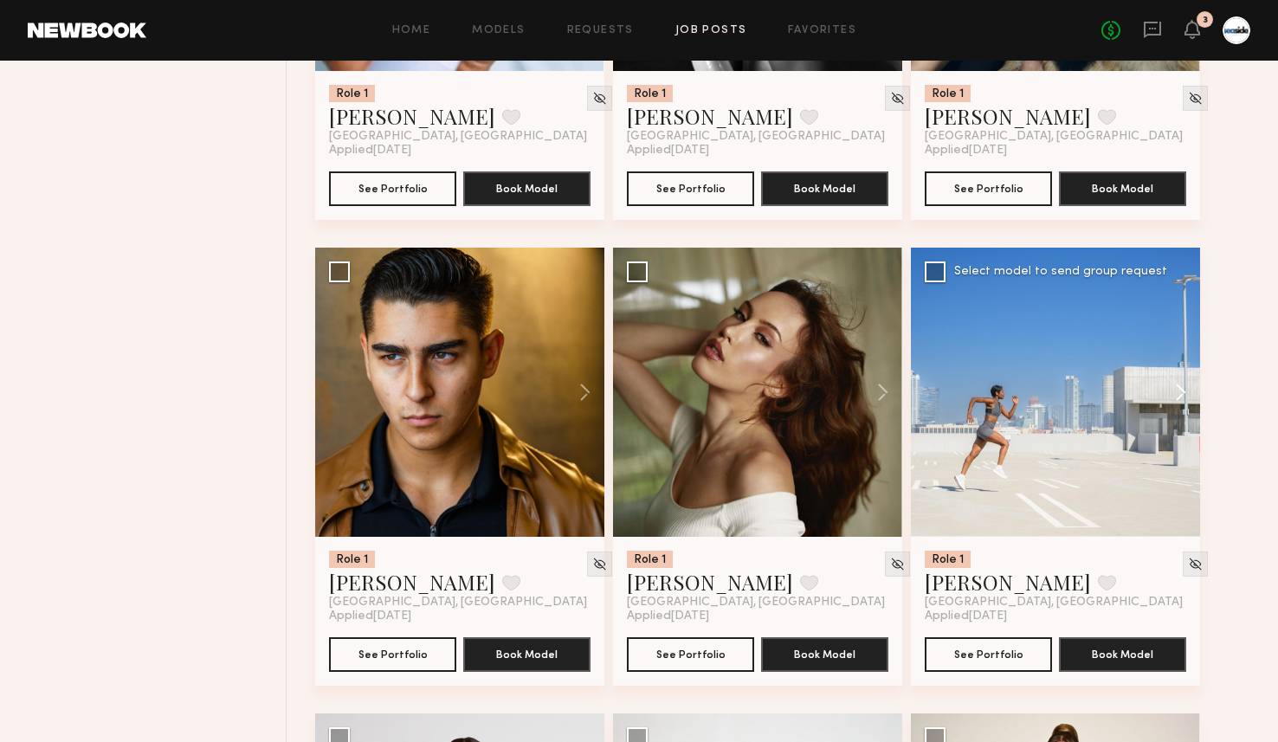
click at [1185, 403] on button at bounding box center [1171, 392] width 55 height 289
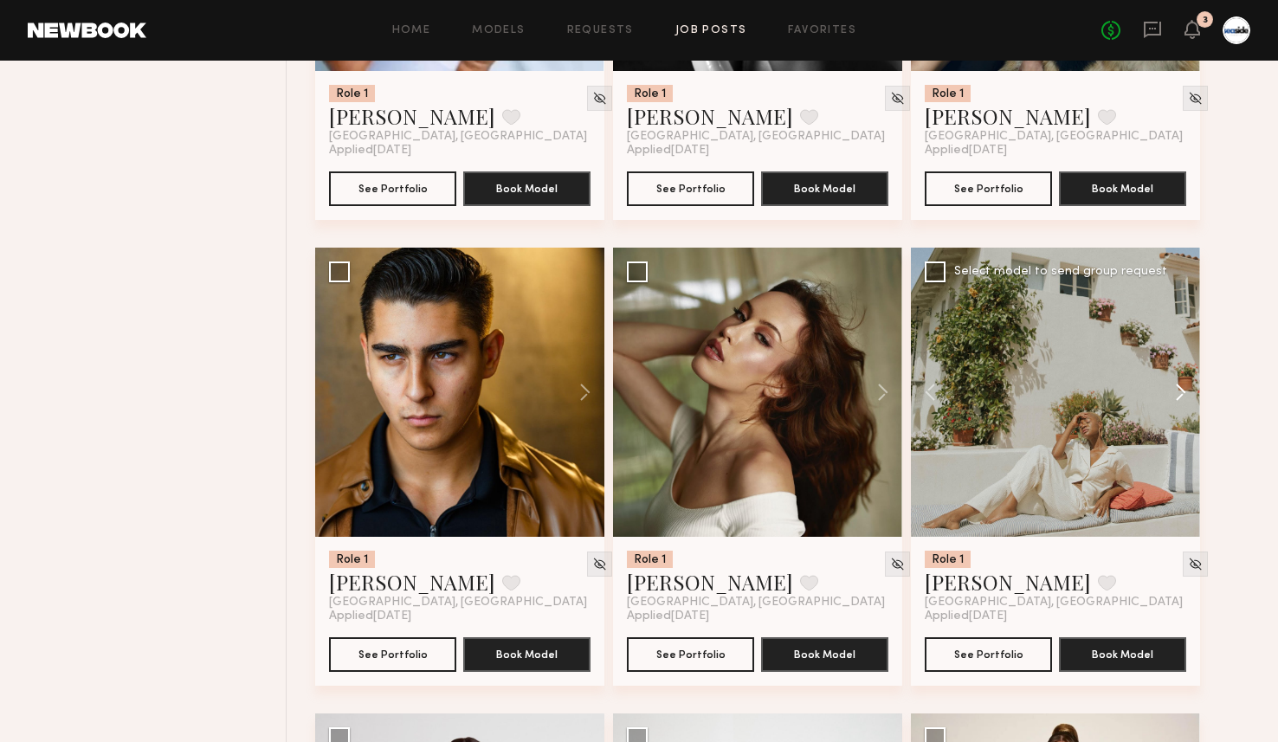
click at [1185, 403] on button at bounding box center [1171, 392] width 55 height 289
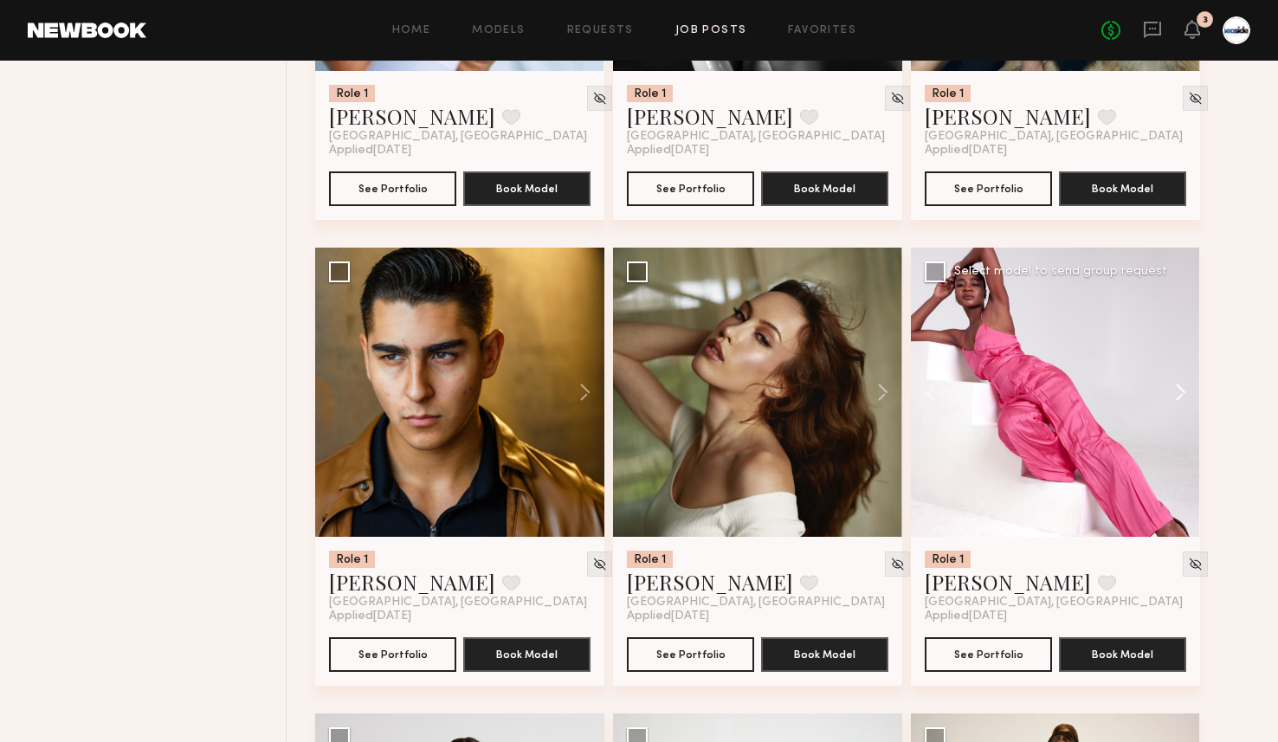
click at [1185, 403] on button at bounding box center [1171, 392] width 55 height 289
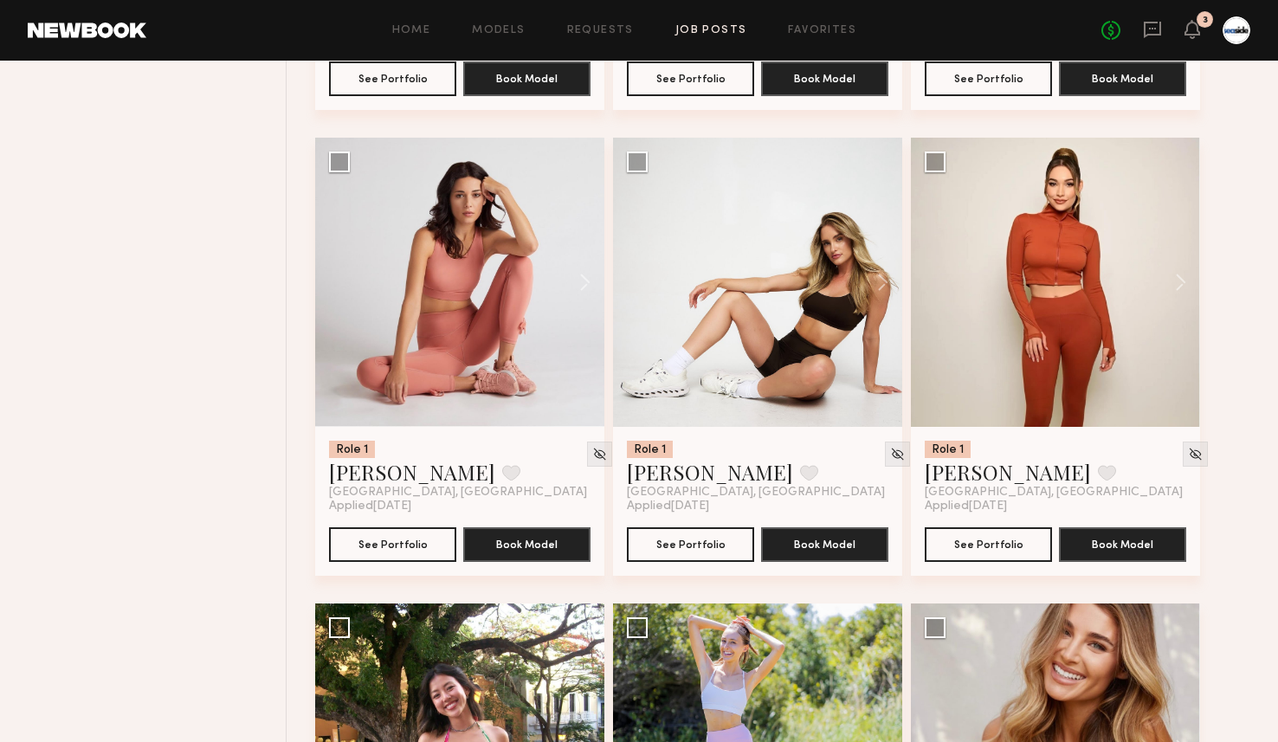
scroll to position [1598, 0]
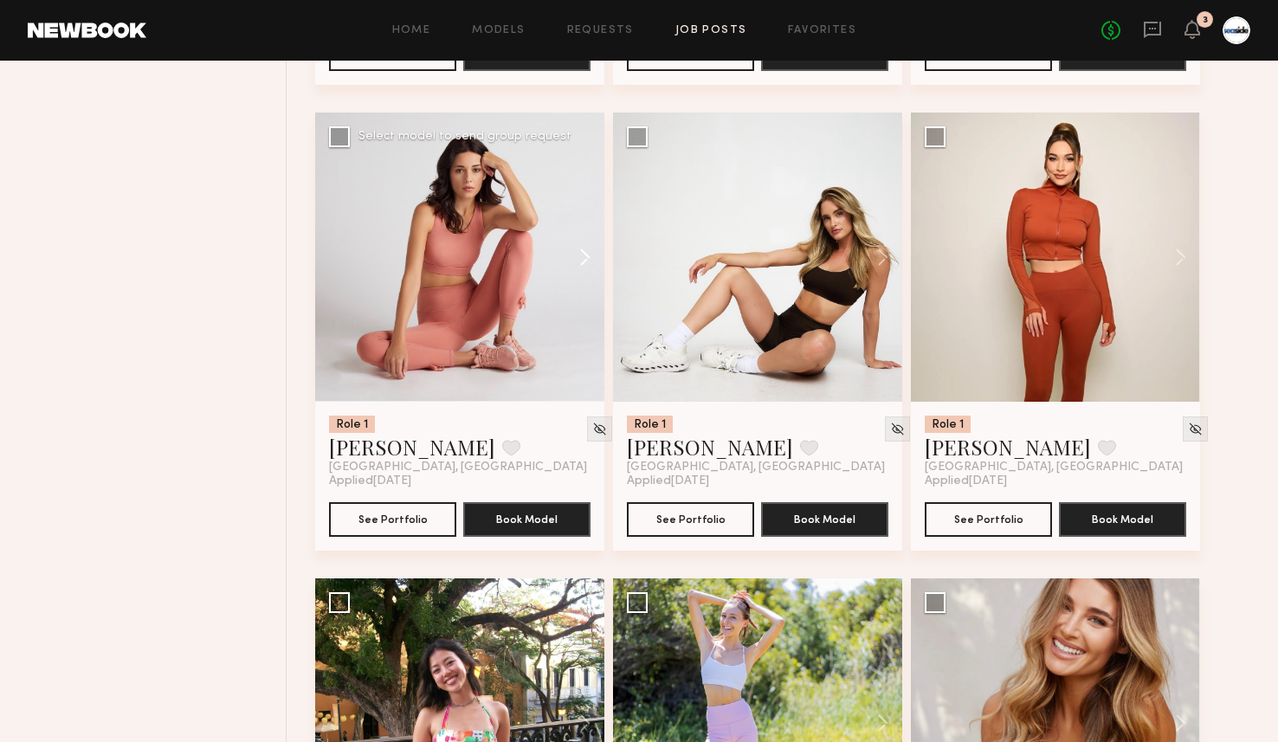
click at [593, 243] on button at bounding box center [576, 257] width 55 height 289
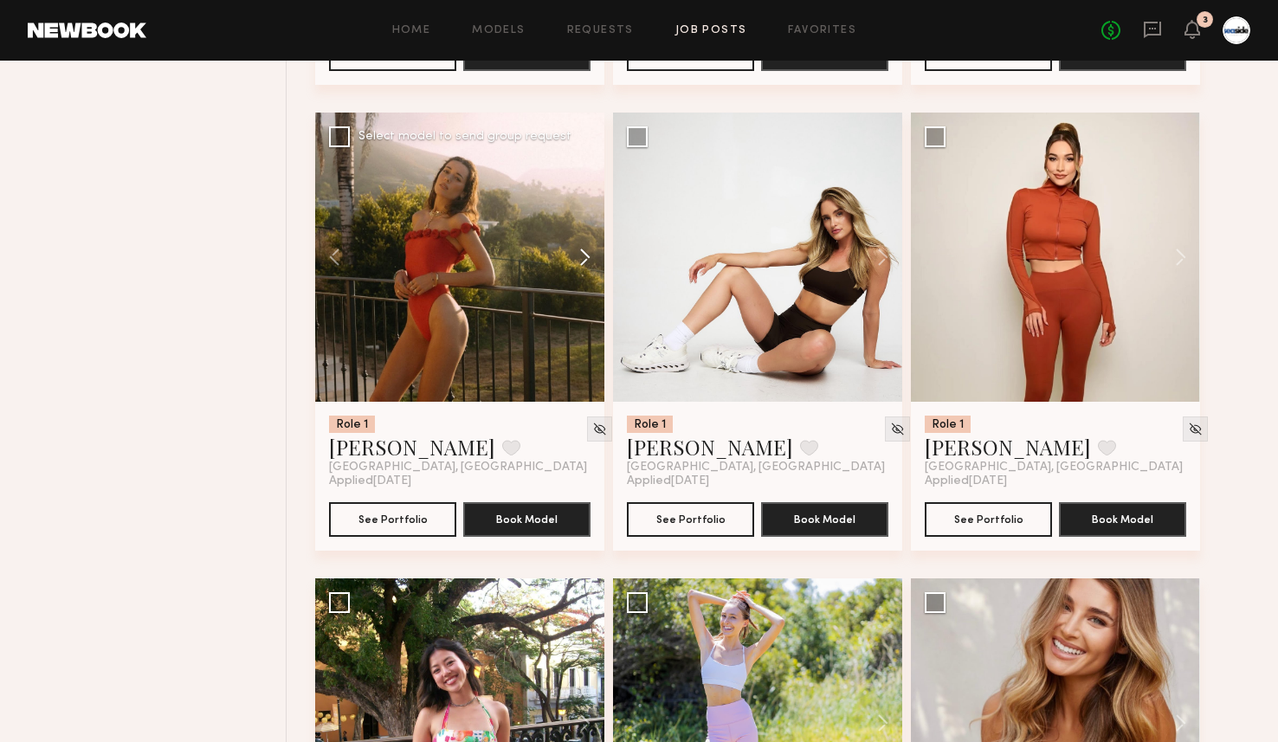
click at [593, 243] on button at bounding box center [576, 257] width 55 height 289
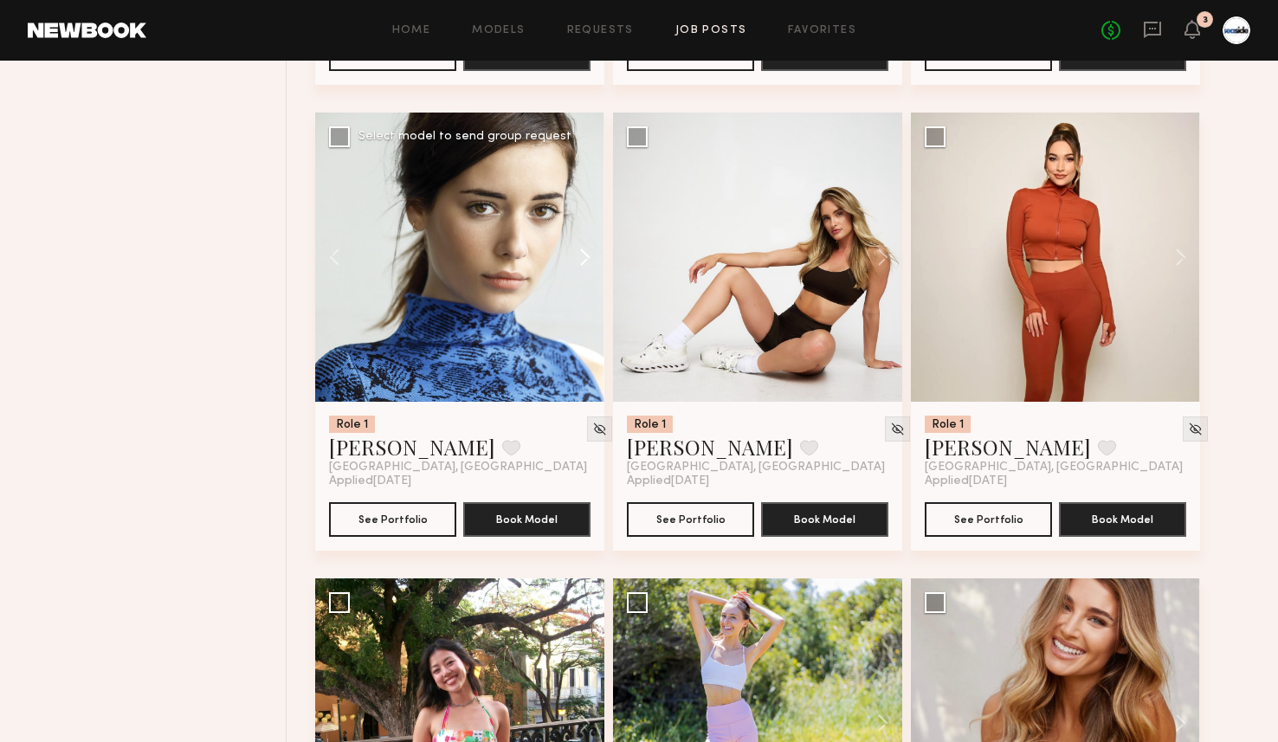
click at [593, 243] on button at bounding box center [576, 257] width 55 height 289
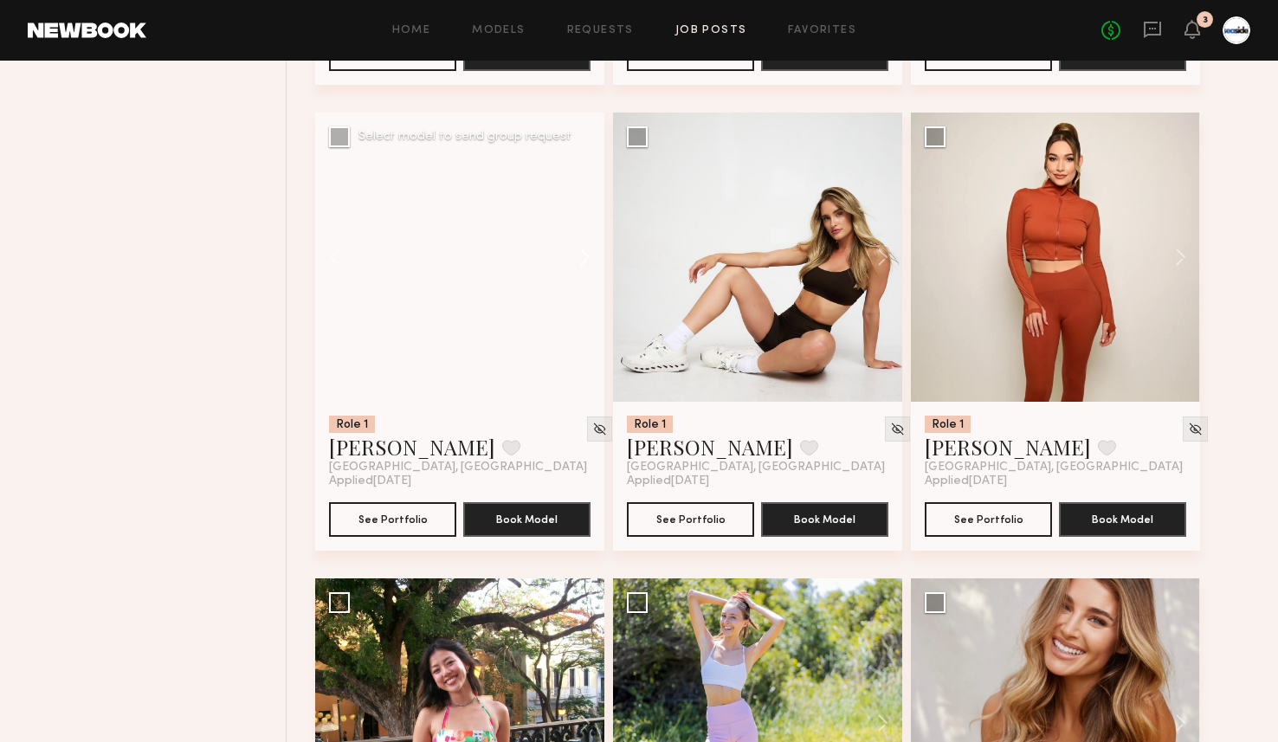
click at [593, 243] on button at bounding box center [576, 257] width 55 height 289
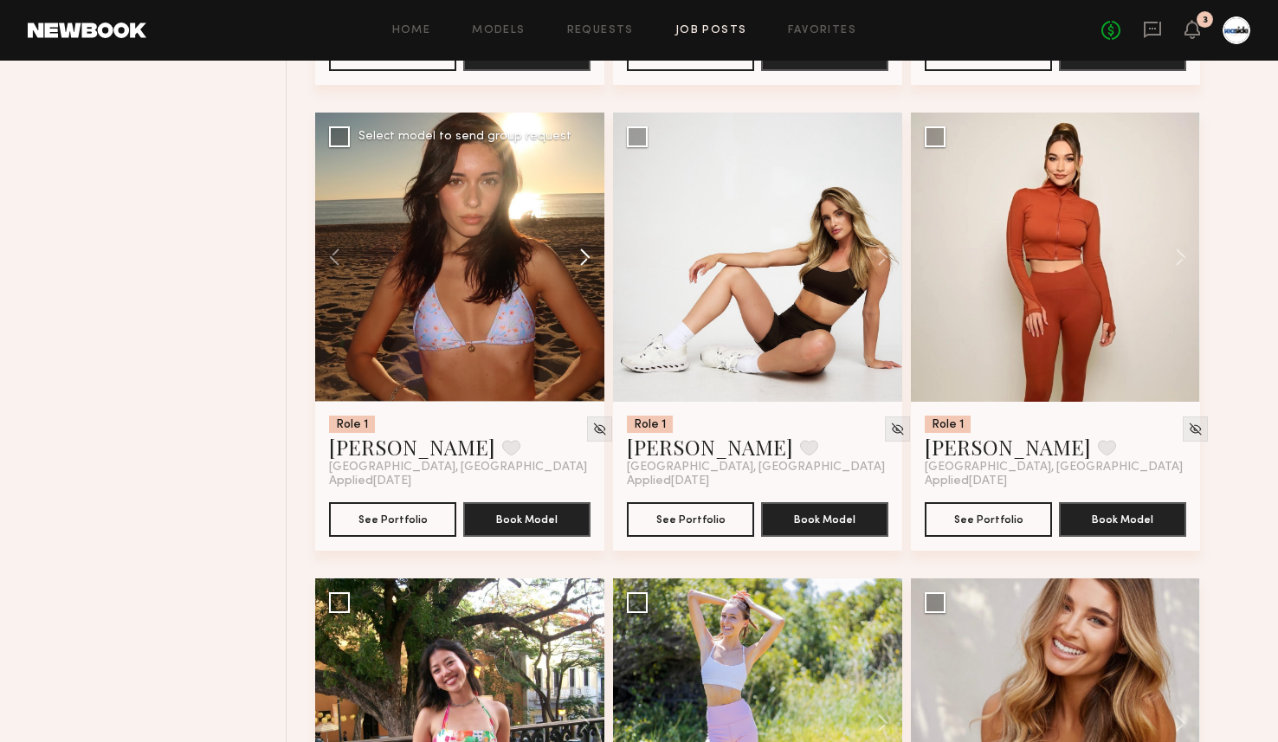
click at [593, 243] on button at bounding box center [576, 257] width 55 height 289
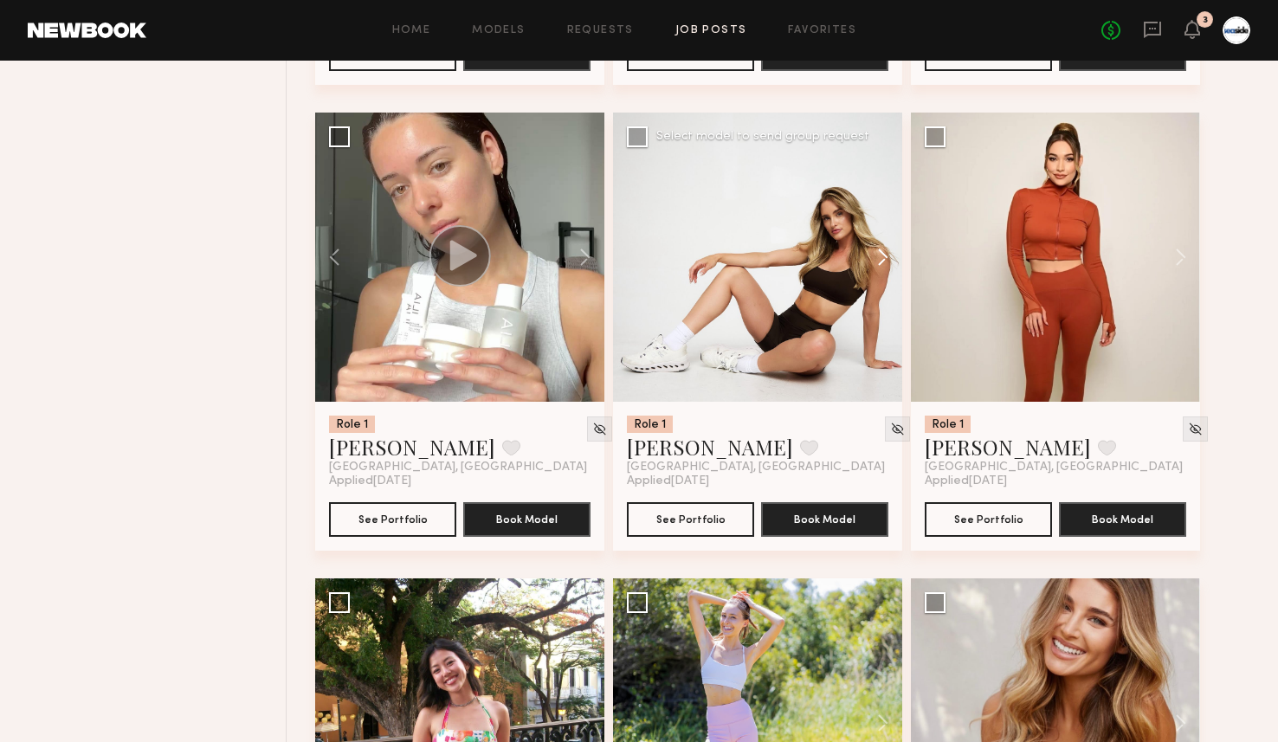
click at [884, 259] on button at bounding box center [874, 257] width 55 height 289
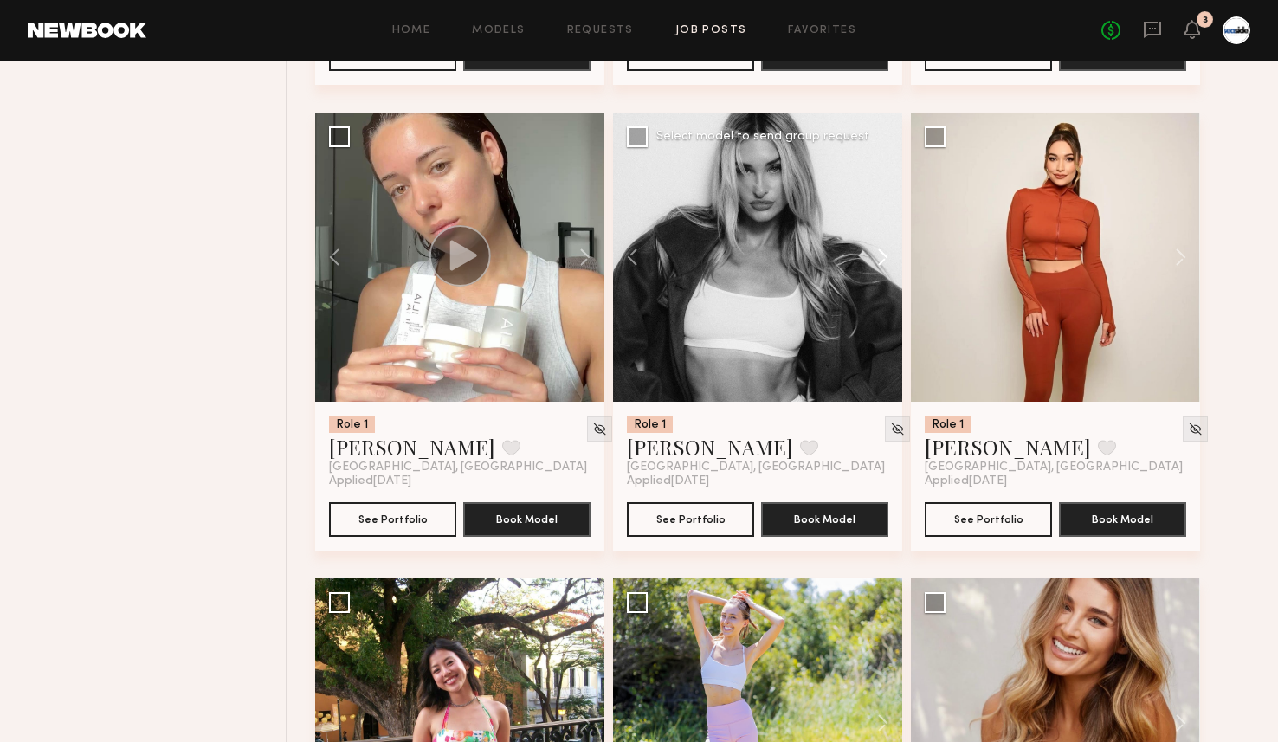
click at [884, 259] on button at bounding box center [874, 257] width 55 height 289
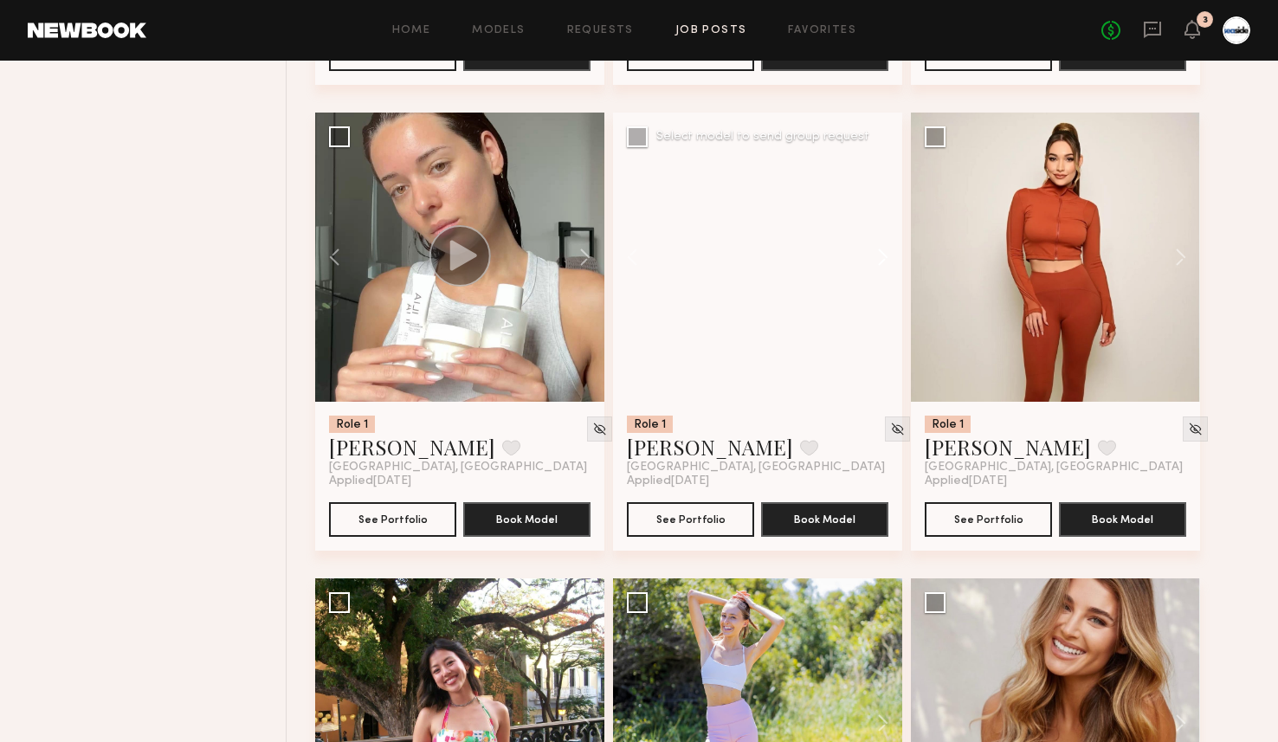
click at [884, 259] on button at bounding box center [874, 257] width 55 height 289
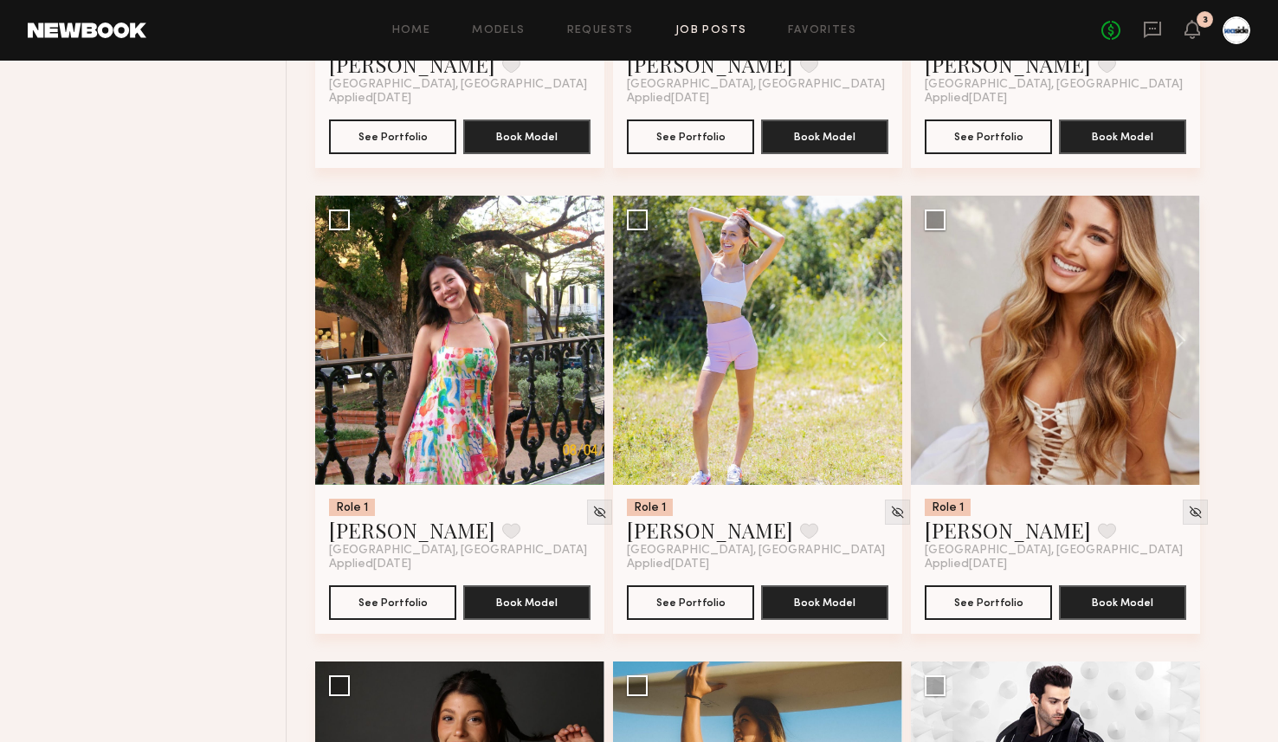
scroll to position [1985, 0]
